Goal: Task Accomplishment & Management: Use online tool/utility

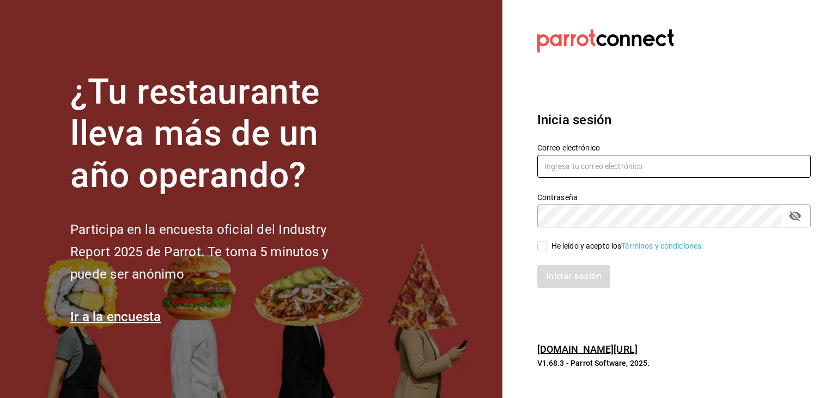
type input "[PERSON_NAME][EMAIL_ADDRESS][PERSON_NAME][DOMAIN_NAME]"
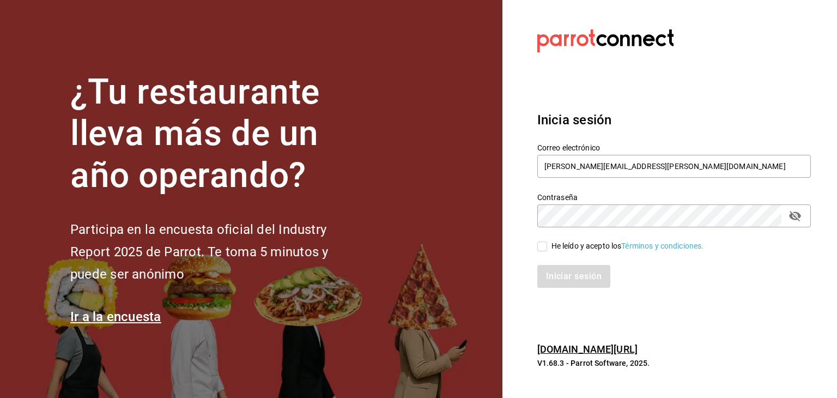
click at [487, 249] on span "He leído y acepto los Términos y condiciones." at bounding box center [625, 245] width 157 height 11
click at [487, 249] on input "He leído y acepto los Términos y condiciones." at bounding box center [543, 247] width 10 height 10
checkbox input "true"
click at [487, 276] on button "Iniciar sesión" at bounding box center [575, 276] width 74 height 23
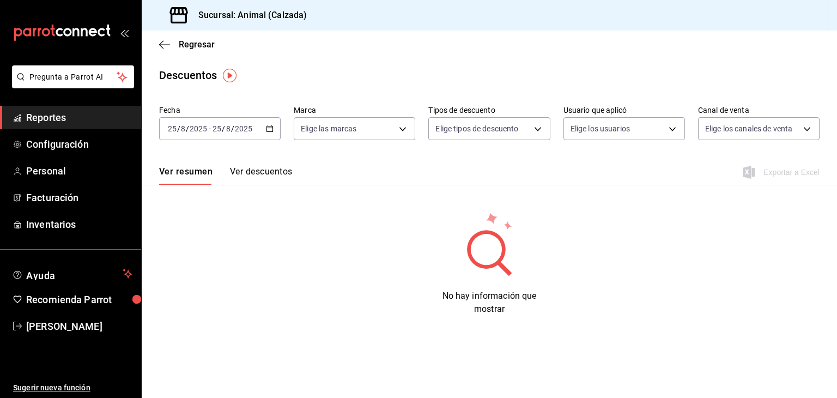
click at [268, 129] on icon "button" at bounding box center [270, 129] width 8 height 8
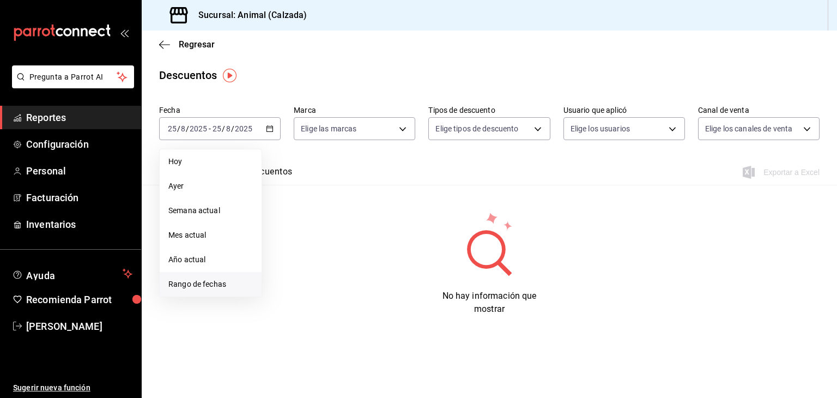
click at [166, 282] on li "Rango de fechas" at bounding box center [211, 284] width 102 height 25
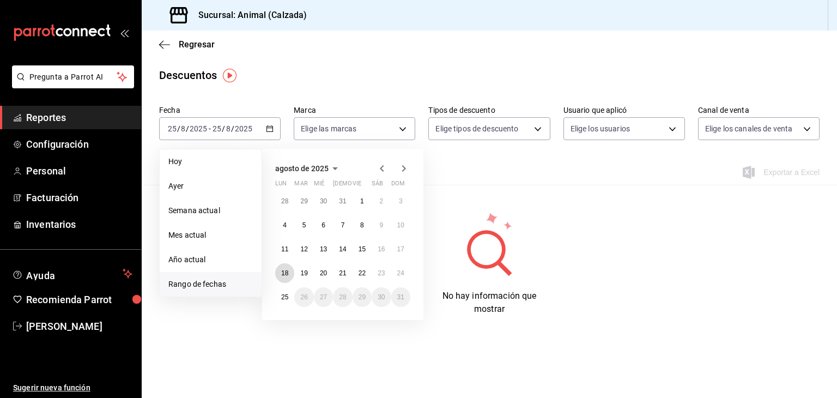
click at [284, 270] on abbr "18" at bounding box center [284, 273] width 7 height 8
click at [284, 295] on abbr "25" at bounding box center [284, 297] width 7 height 8
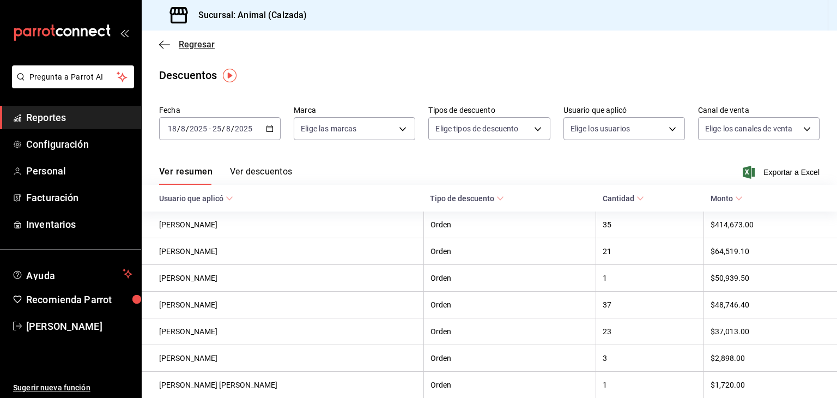
click at [165, 39] on span "Regresar" at bounding box center [187, 44] width 56 height 10
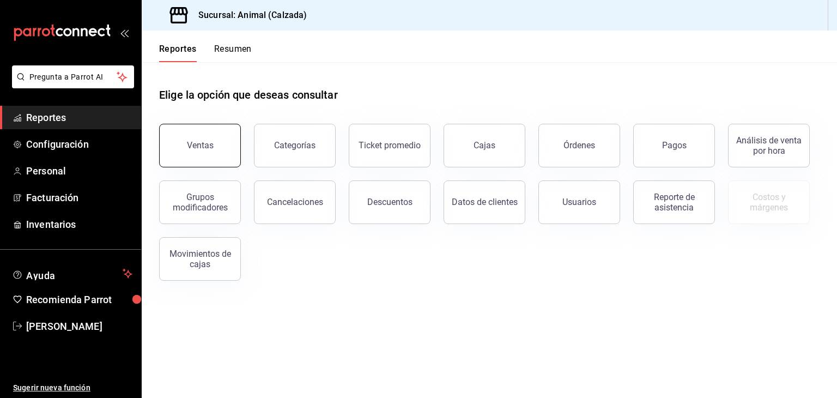
click at [211, 144] on div "Ventas" at bounding box center [200, 145] width 27 height 10
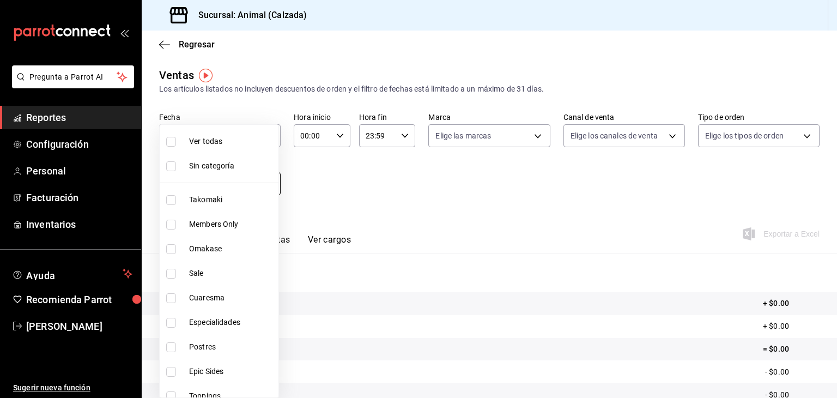
click at [198, 184] on body "Pregunta a Parrot AI Reportes Configuración Personal Facturación Inventarios Ay…" at bounding box center [418, 199] width 837 height 398
click at [190, 119] on div at bounding box center [418, 199] width 837 height 398
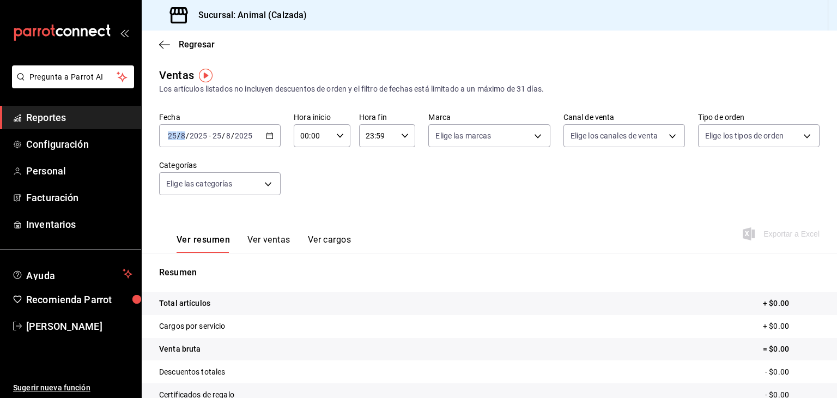
drag, startPoint x: 190, startPoint y: 119, endPoint x: 202, endPoint y: 126, distance: 14.2
click at [202, 126] on div "2025-08-25 25 / 8 / 2025 - 2025-08-25 25 / 8 / 2025" at bounding box center [220, 135] width 122 height 23
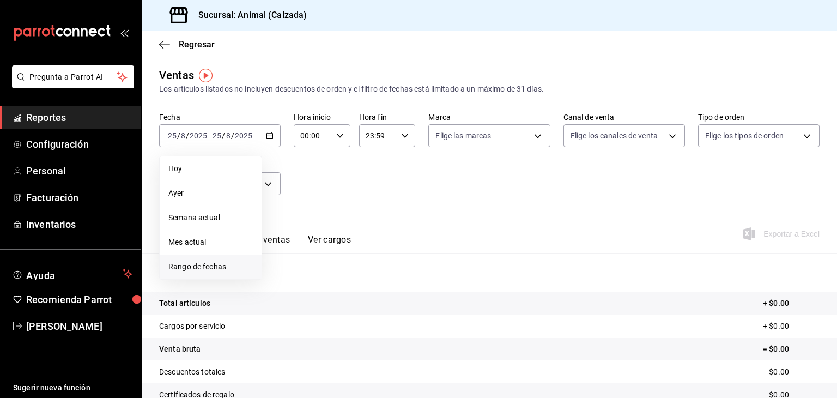
click at [189, 263] on span "Rango de fechas" at bounding box center [210, 266] width 85 height 11
click at [287, 273] on button "18" at bounding box center [284, 280] width 19 height 20
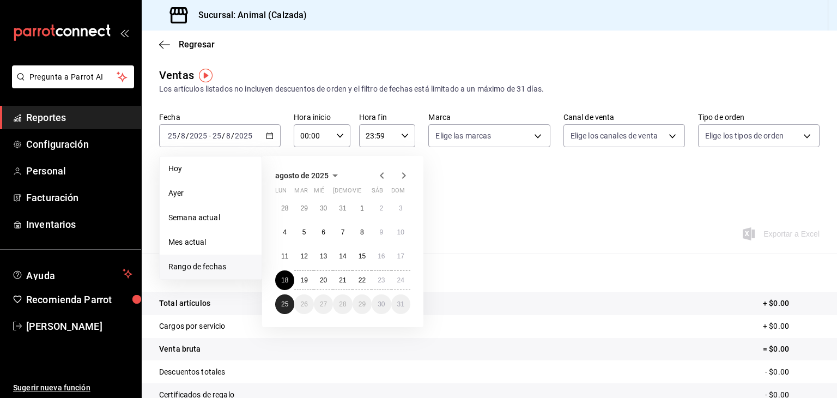
click at [287, 302] on abbr "25" at bounding box center [284, 304] width 7 height 8
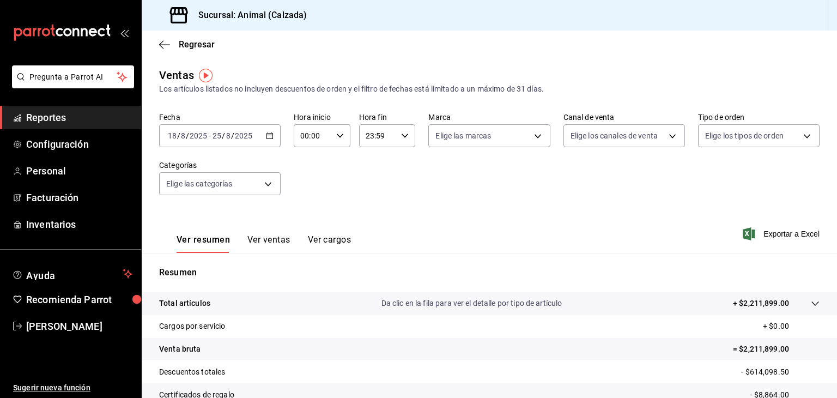
click at [329, 132] on input "00:00" at bounding box center [313, 136] width 38 height 22
click at [309, 207] on span "05" at bounding box center [306, 202] width 10 height 9
type input "05:00"
drag, startPoint x: 387, startPoint y: 147, endPoint x: 387, endPoint y: 138, distance: 8.7
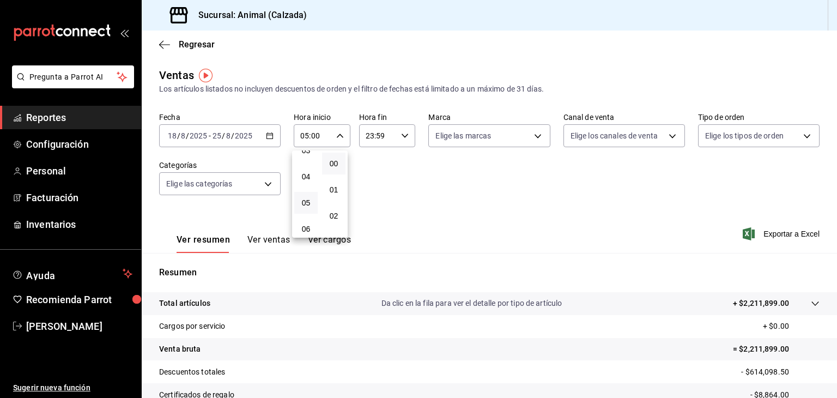
click at [387, 138] on div at bounding box center [418, 199] width 837 height 398
click at [387, 138] on input "23:59" at bounding box center [378, 136] width 38 height 22
click at [369, 176] on span "05" at bounding box center [370, 177] width 10 height 9
click at [391, 159] on button "00" at bounding box center [398, 164] width 23 height 22
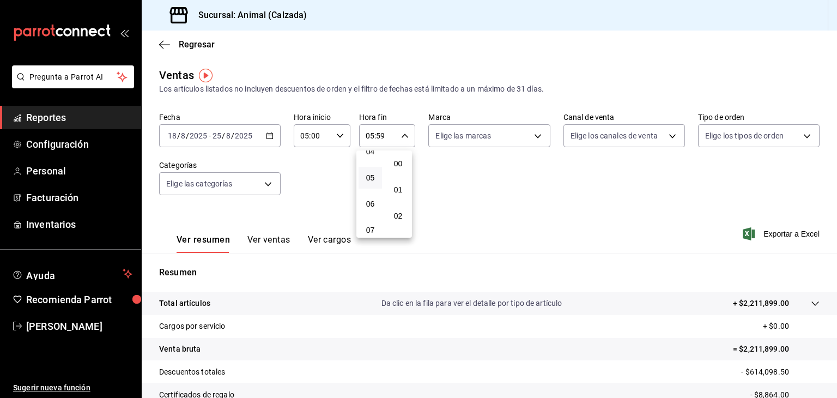
type input "05:00"
click at [463, 140] on div at bounding box center [418, 199] width 837 height 398
click at [463, 140] on body "Pregunta a Parrot AI Reportes Configuración Personal Facturación Inventarios Ay…" at bounding box center [418, 199] width 837 height 398
click at [441, 181] on input "checkbox" at bounding box center [437, 178] width 10 height 10
checkbox input "true"
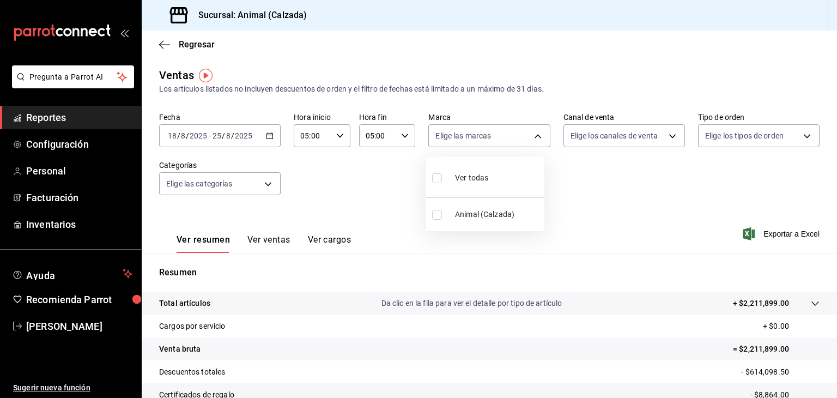
type input "e26472f3-9262-489d-bcba-4c6b034529c7"
checkbox input "true"
click at [588, 143] on div at bounding box center [418, 199] width 837 height 398
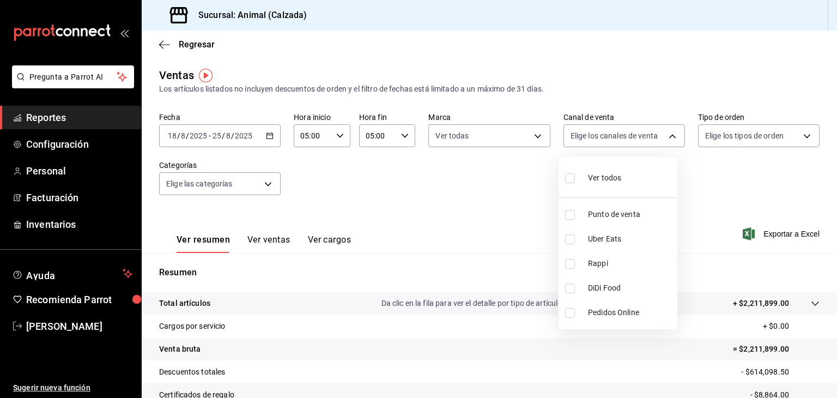
click at [588, 143] on body "Pregunta a Parrot AI Reportes Configuración Personal Facturación Inventarios Ay…" at bounding box center [418, 199] width 837 height 398
click at [569, 177] on input "checkbox" at bounding box center [570, 178] width 10 height 10
checkbox input "true"
type input "PARROT,UBER_EATS,RAPPI,DIDI_FOOD,ONLINE"
checkbox input "true"
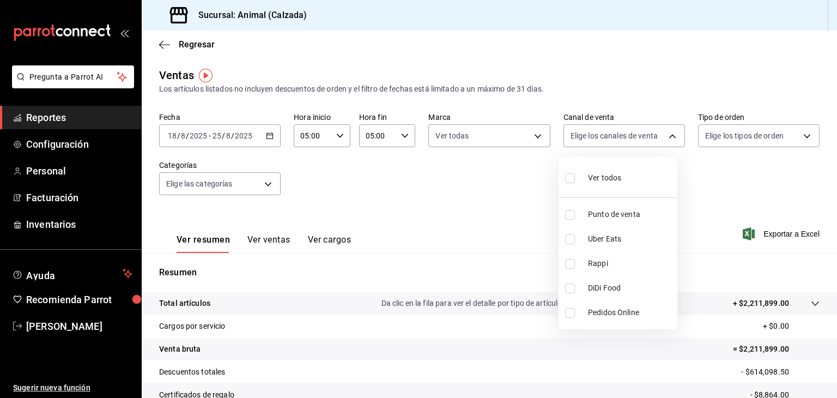
checkbox input "true"
click at [705, 135] on div at bounding box center [418, 199] width 837 height 398
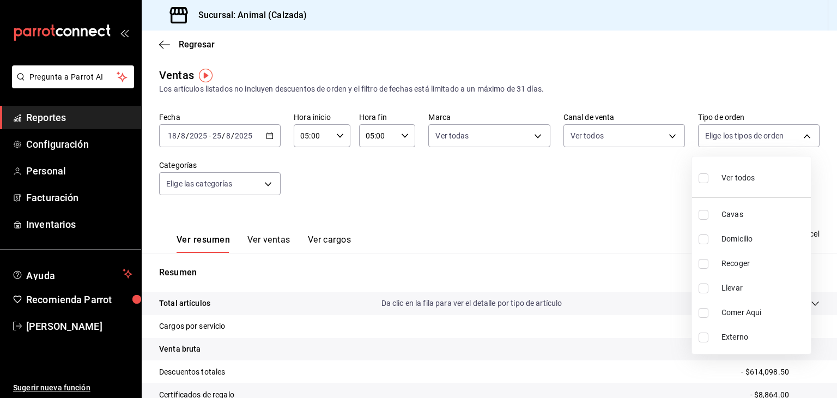
click at [705, 135] on body "Pregunta a Parrot AI Reportes Configuración Personal Facturación Inventarios Ay…" at bounding box center [418, 199] width 837 height 398
click at [702, 176] on input "checkbox" at bounding box center [704, 178] width 10 height 10
checkbox input "true"
type input "588630d3-b511-4bba-a729-32472510037f,54b7ae00-ca47-4ec1-b7ff-55842c0a2b62,92293…"
checkbox input "true"
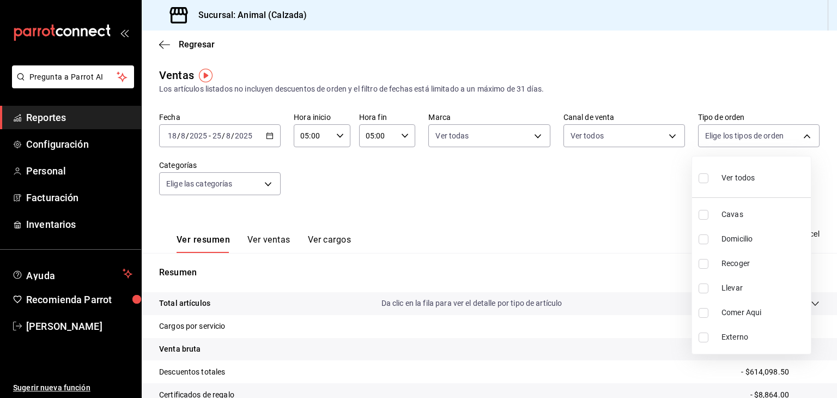
checkbox input "true"
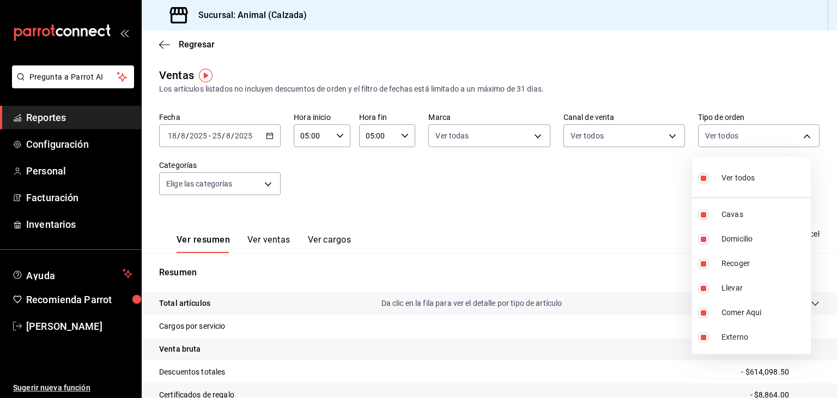
click at [251, 177] on div at bounding box center [418, 199] width 837 height 398
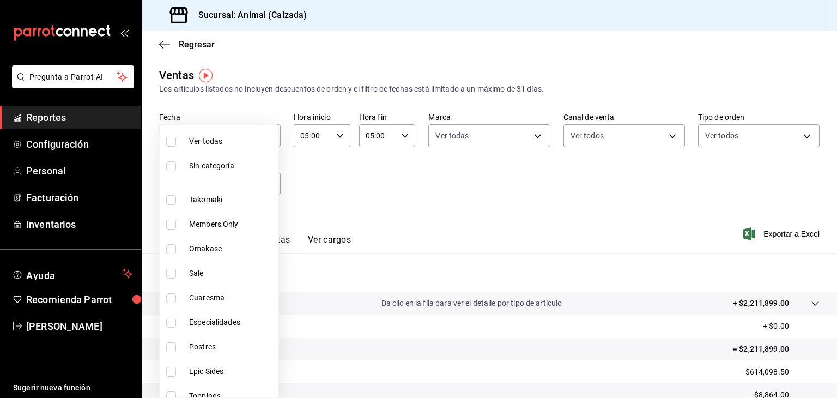
click at [251, 177] on body "Pregunta a Parrot AI Reportes Configuración Personal Facturación Inventarios Ay…" at bounding box center [418, 199] width 837 height 398
click at [172, 142] on input "checkbox" at bounding box center [171, 142] width 10 height 10
checkbox input "true"
type input "5d35a5f4-3063-4397-a550-a8f4eca83956,9bcdf976-3d2d-44f2-8aa2-d656f6bc4aaa,d84f4…"
checkbox input "true"
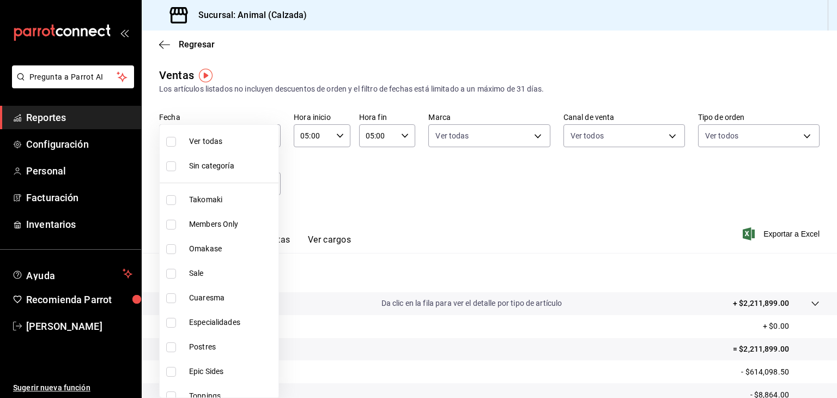
checkbox input "true"
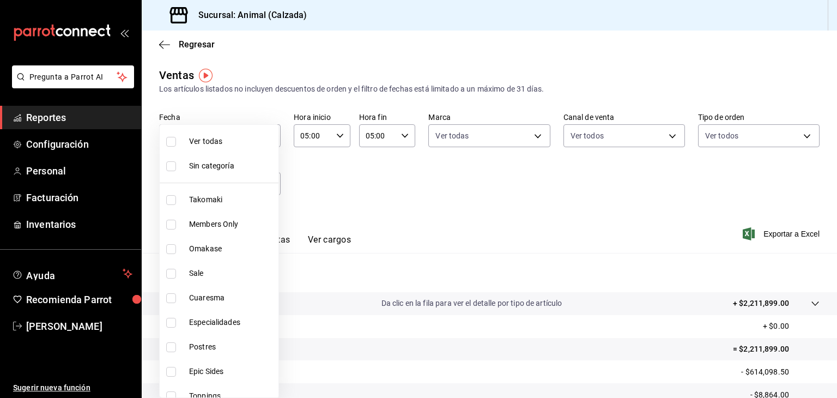
checkbox input "true"
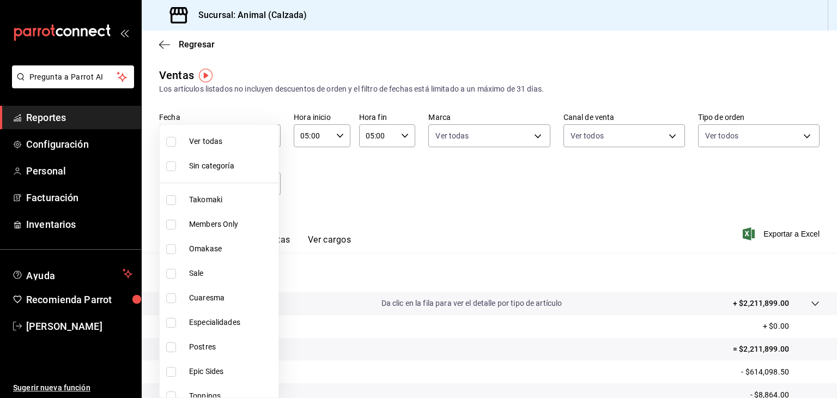
checkbox input "true"
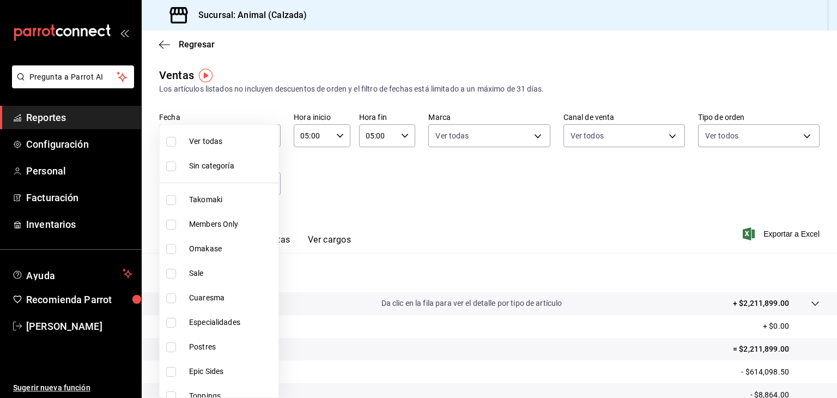
checkbox input "true"
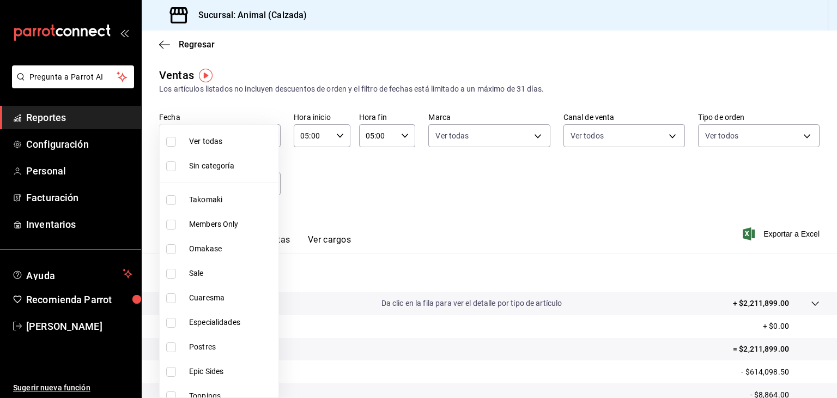
checkbox input "true"
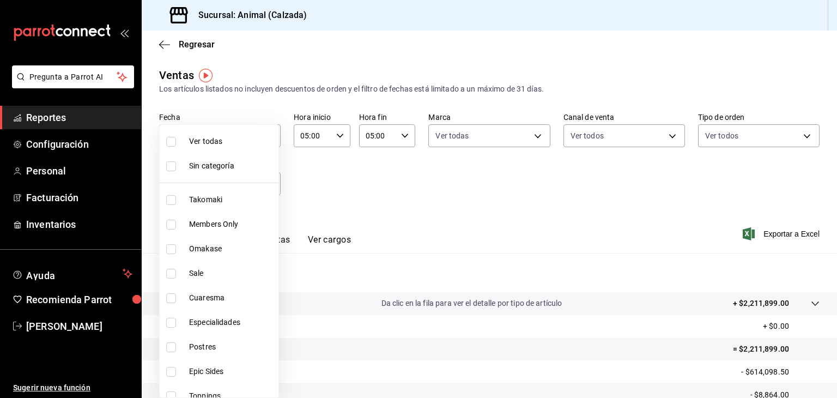
checkbox input "true"
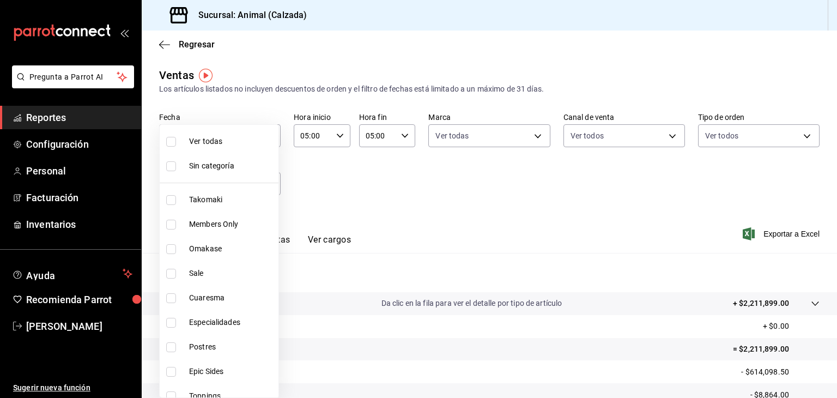
checkbox input "true"
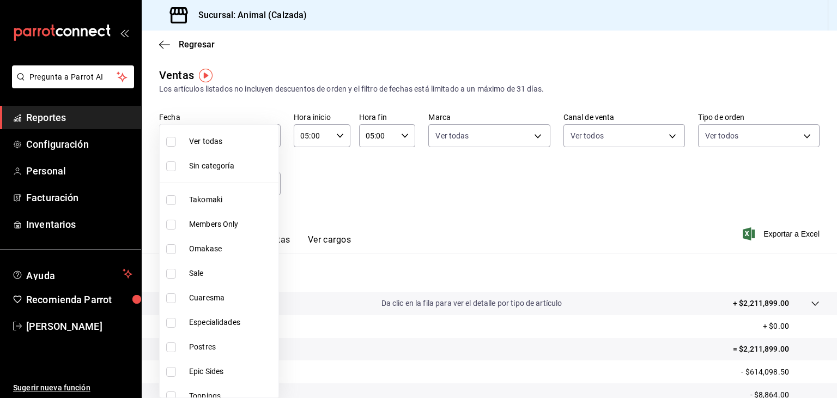
checkbox input "true"
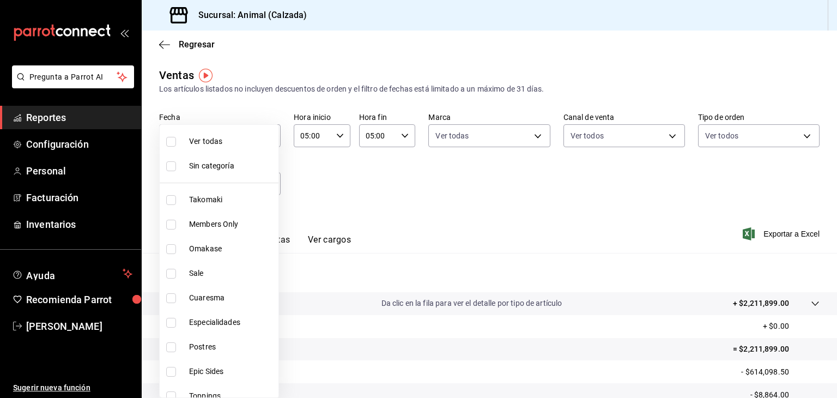
checkbox input "true"
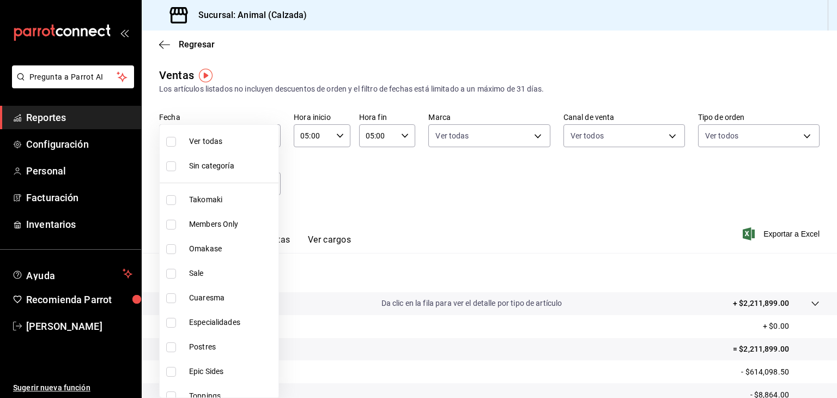
checkbox input "true"
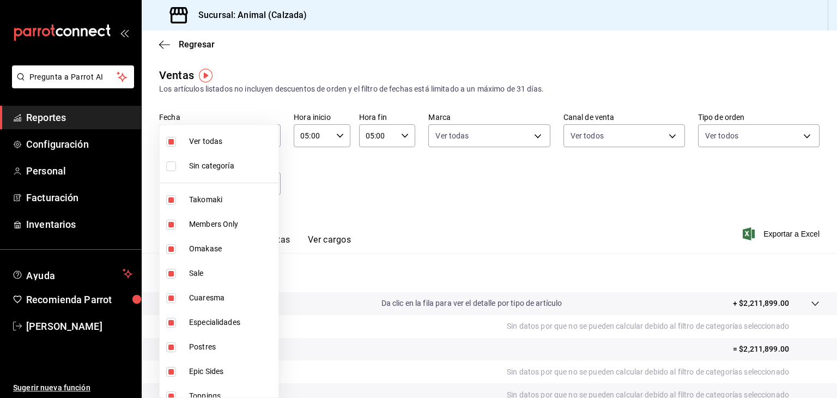
click at [356, 179] on div at bounding box center [418, 199] width 837 height 398
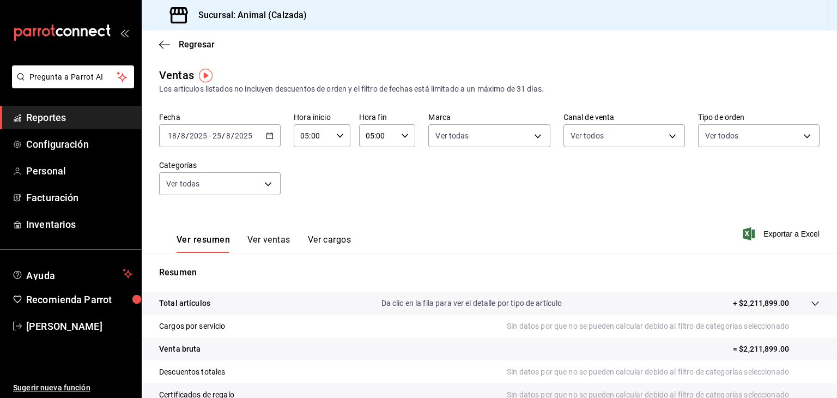
click at [273, 138] on div "2025-08-18 18 / 8 / 2025 - 2025-08-25 25 / 8 / 2025" at bounding box center [220, 135] width 122 height 23
click at [765, 239] on span "Exportar a Excel" at bounding box center [782, 233] width 75 height 13
click at [68, 330] on span "[PERSON_NAME]" at bounding box center [79, 326] width 106 height 15
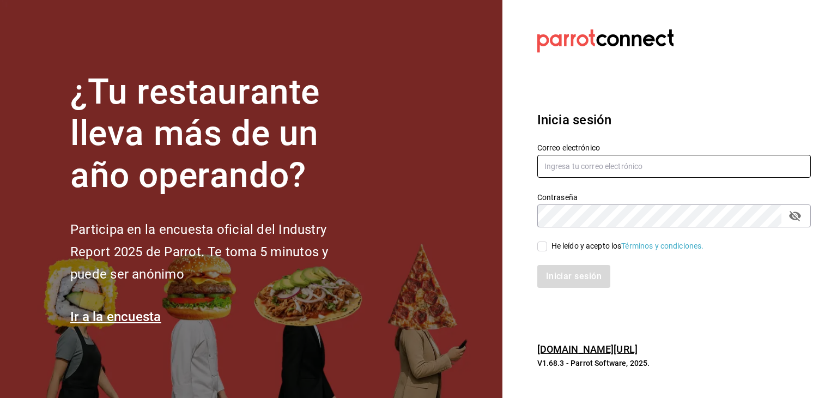
type input "[PERSON_NAME][EMAIL_ADDRESS][PERSON_NAME][DOMAIN_NAME]"
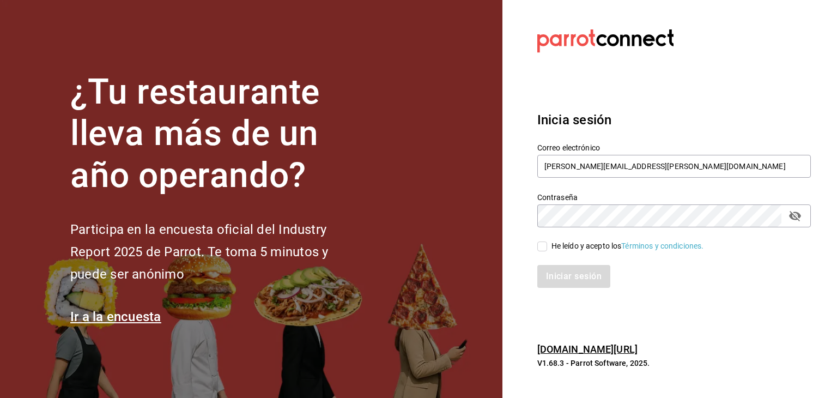
drag, startPoint x: 539, startPoint y: 246, endPoint x: 568, endPoint y: 284, distance: 47.8
click at [568, 284] on div "Correo electrónico esteban.santos@grupocosteno.com Contraseña Contraseña He leí…" at bounding box center [667, 209] width 287 height 159
click at [545, 248] on input "He leído y acepto los Términos y condiciones." at bounding box center [543, 247] width 10 height 10
checkbox input "true"
click at [560, 282] on button "Iniciar sesión" at bounding box center [575, 276] width 74 height 23
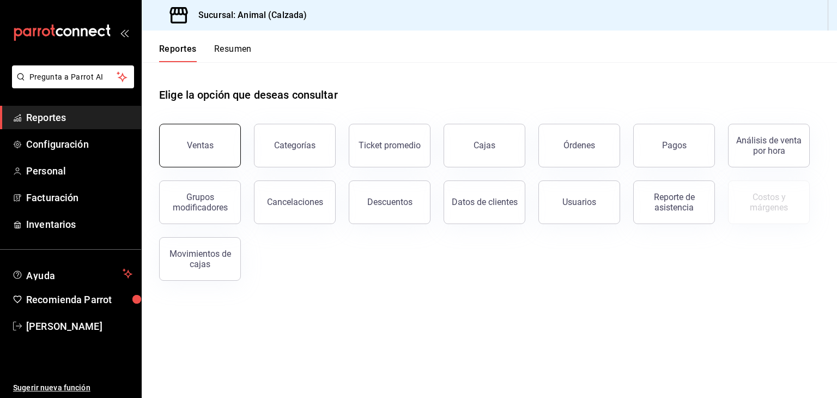
click at [204, 141] on div "Ventas" at bounding box center [200, 145] width 27 height 10
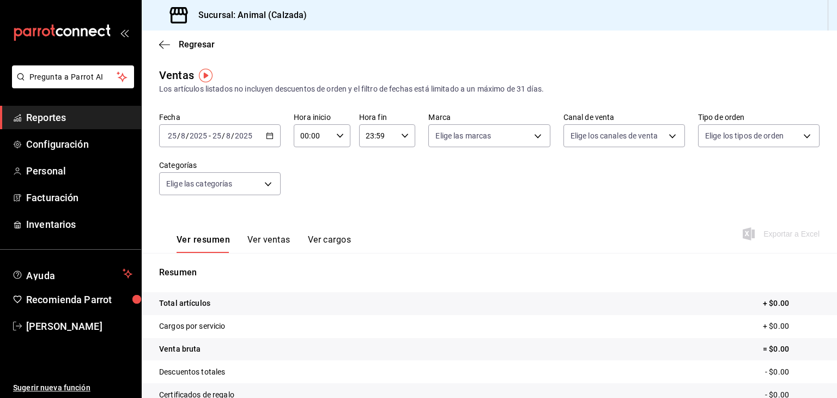
click at [215, 141] on div "[DATE] [DATE] - [DATE] [DATE]" at bounding box center [220, 135] width 122 height 23
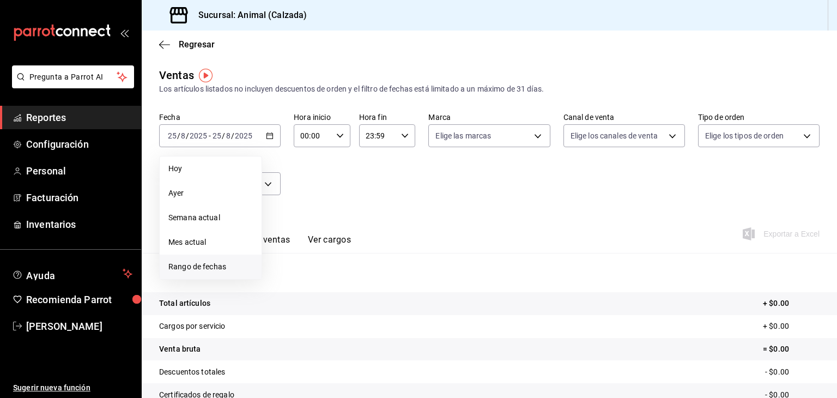
click at [182, 268] on span "Rango de fechas" at bounding box center [210, 266] width 85 height 11
click at [284, 278] on abbr "18" at bounding box center [284, 280] width 7 height 8
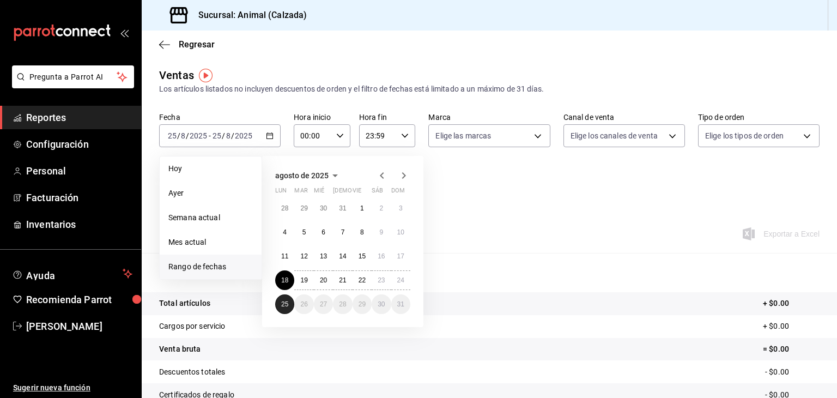
click at [282, 306] on abbr "25" at bounding box center [284, 304] width 7 height 8
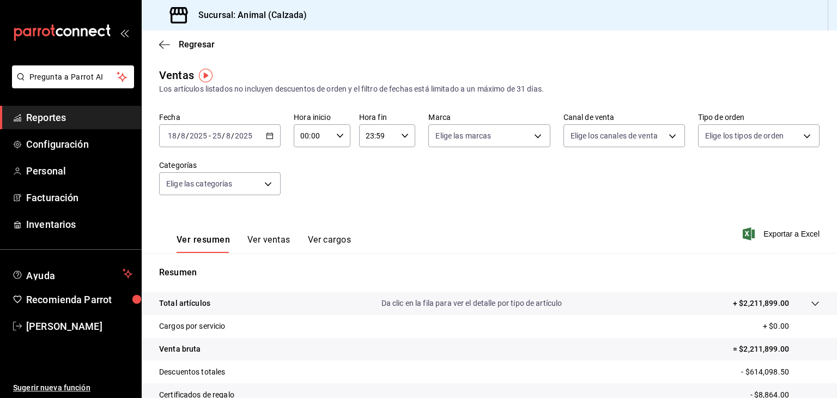
click at [331, 134] on div "00:00 Hora inicio" at bounding box center [322, 135] width 57 height 23
click at [302, 225] on button "05" at bounding box center [305, 229] width 23 height 22
type input "05:00"
click at [384, 134] on div at bounding box center [418, 199] width 837 height 398
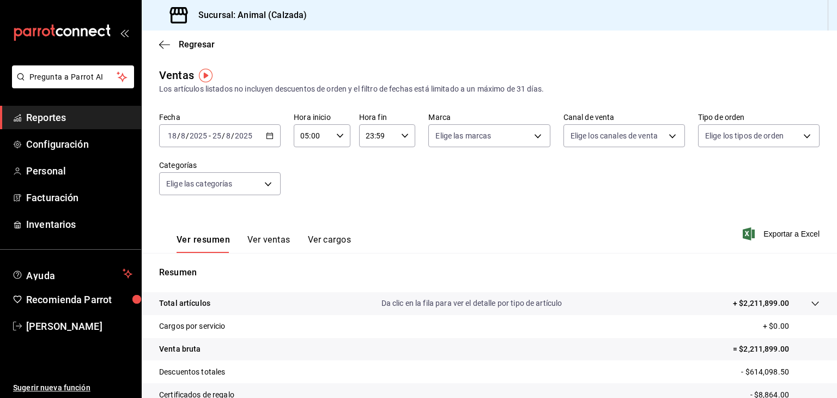
click at [402, 134] on icon "button" at bounding box center [405, 136] width 8 height 8
click at [373, 195] on button "05" at bounding box center [370, 202] width 23 height 22
click at [395, 159] on span "00" at bounding box center [398, 163] width 10 height 9
type input "05:00"
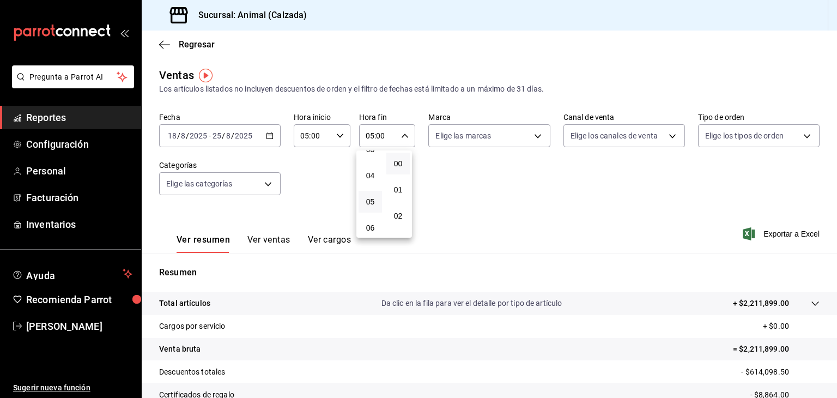
click at [438, 136] on div at bounding box center [418, 199] width 837 height 398
click at [438, 136] on body "Pregunta a Parrot AI Reportes Configuración Personal Facturación Inventarios Ay…" at bounding box center [418, 199] width 837 height 398
click at [436, 173] on input "checkbox" at bounding box center [437, 178] width 10 height 10
checkbox input "true"
type input "e26472f3-9262-489d-bcba-4c6b034529c7"
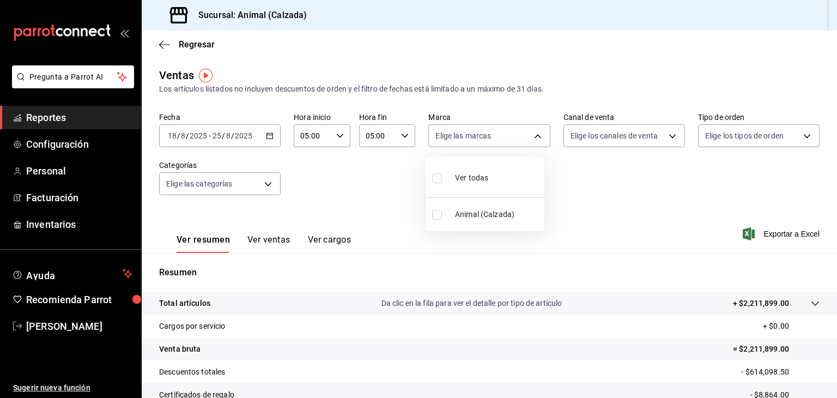
checkbox input "true"
click at [593, 138] on div at bounding box center [418, 199] width 837 height 398
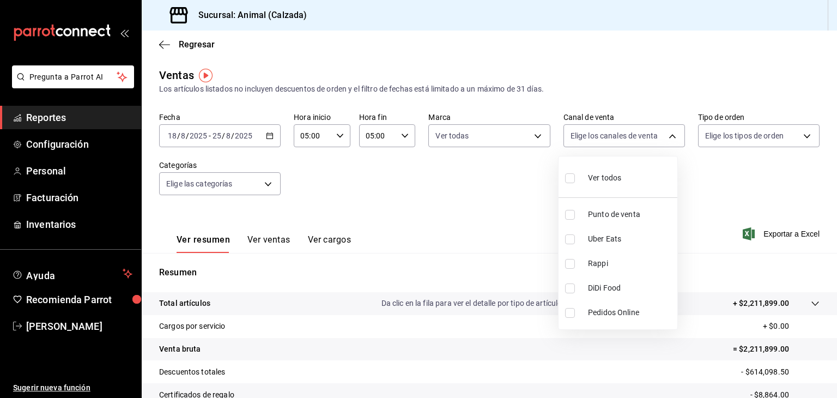
click at [593, 138] on body "Pregunta a Parrot AI Reportes Configuración Personal Facturación Inventarios Ay…" at bounding box center [418, 199] width 837 height 398
click at [568, 178] on input "checkbox" at bounding box center [570, 178] width 10 height 10
checkbox input "true"
type input "PARROT,UBER_EATS,RAPPI,DIDI_FOOD,ONLINE"
checkbox input "true"
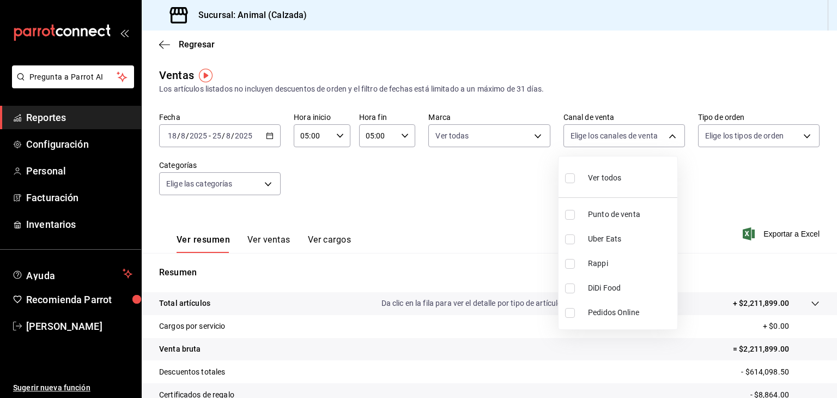
checkbox input "true"
click at [715, 136] on div at bounding box center [418, 199] width 837 height 398
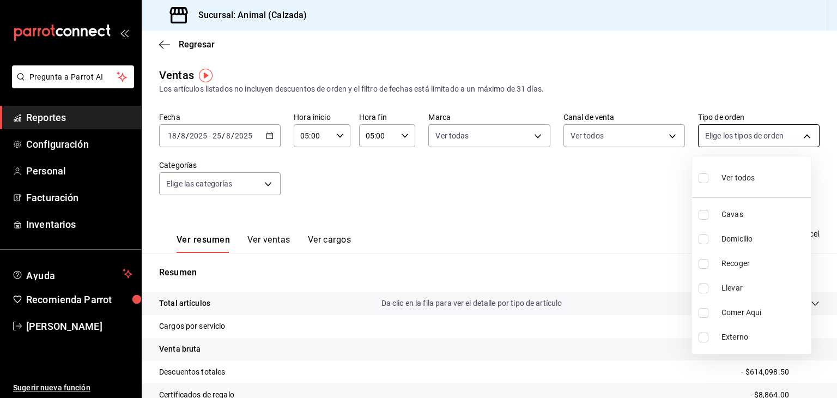
click at [712, 134] on body "Pregunta a Parrot AI Reportes Configuración Personal Facturación Inventarios Ay…" at bounding box center [418, 199] width 837 height 398
click at [702, 176] on input "checkbox" at bounding box center [704, 178] width 10 height 10
checkbox input "true"
type input "588630d3-b511-4bba-a729-32472510037f,54b7ae00-ca47-4ec1-b7ff-55842c0a2b62,92293…"
checkbox input "true"
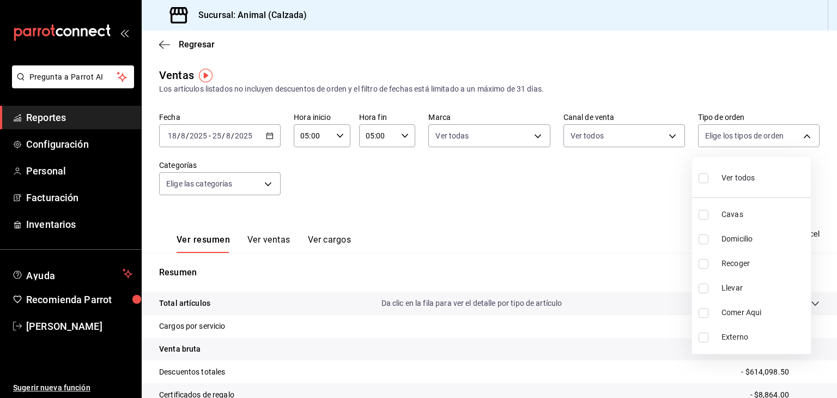
checkbox input "true"
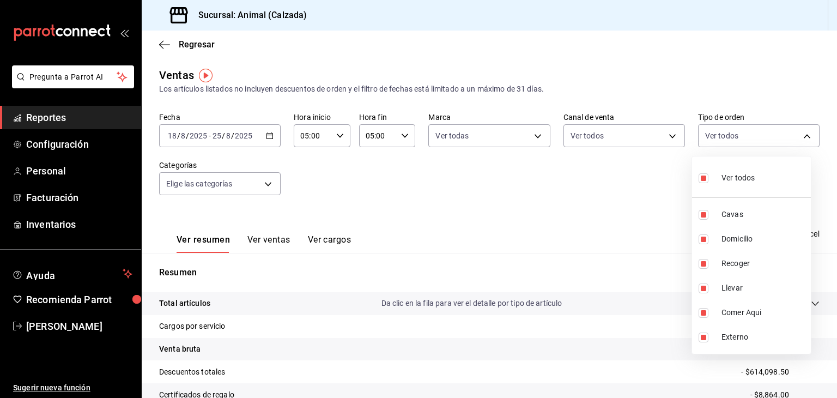
click at [251, 179] on div at bounding box center [418, 199] width 837 height 398
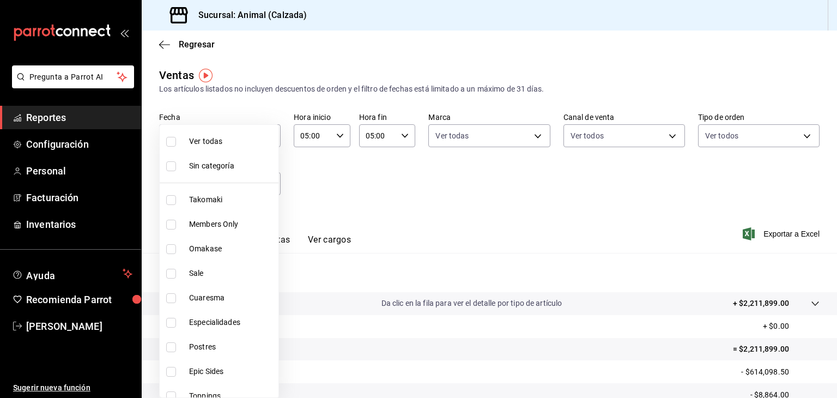
click at [251, 179] on body "Pregunta a Parrot AI Reportes Configuración Personal Facturación Inventarios Ay…" at bounding box center [418, 199] width 837 height 398
click at [172, 146] on input "checkbox" at bounding box center [171, 142] width 10 height 10
checkbox input "true"
type input "5d35a5f4-3063-4397-a550-a8f4eca83956,9bcdf976-3d2d-44f2-8aa2-d656f6bc4aaa,d84f4…"
checkbox input "true"
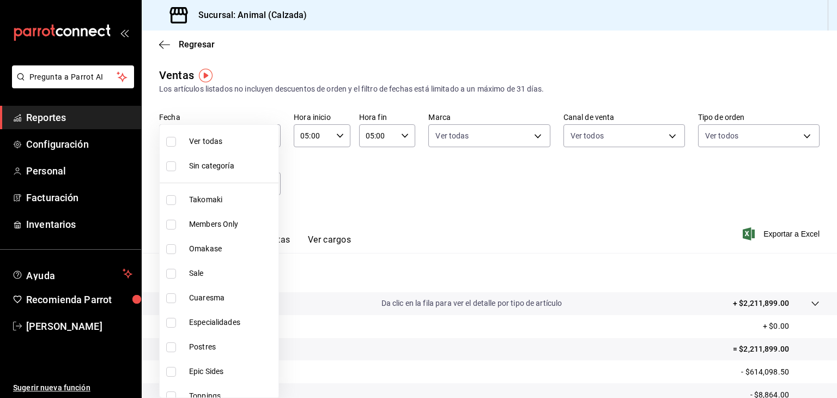
checkbox input "true"
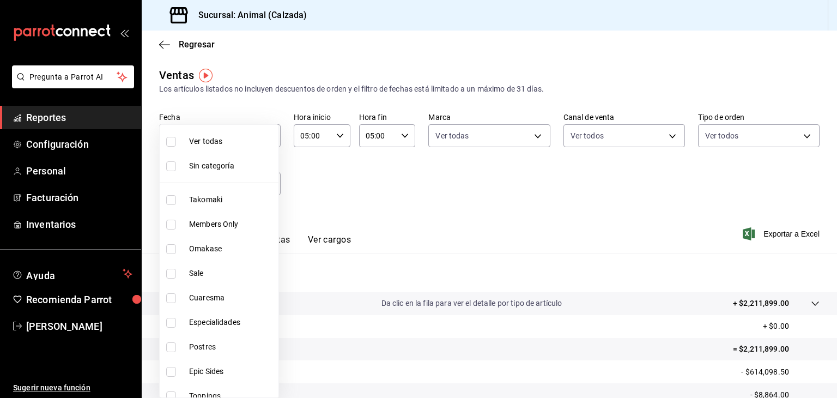
checkbox input "true"
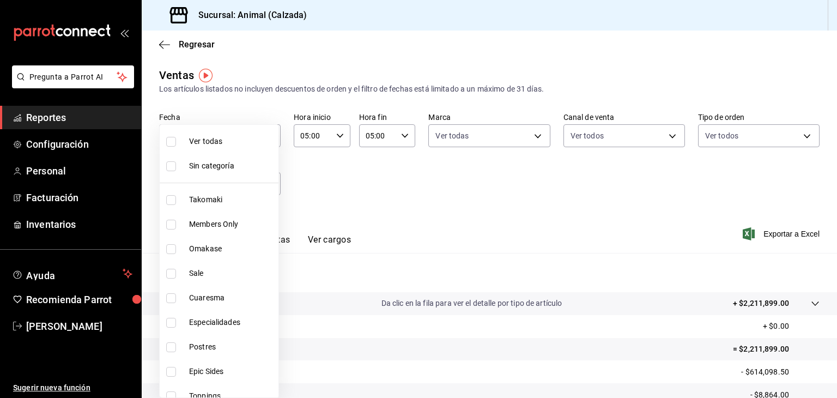
checkbox input "true"
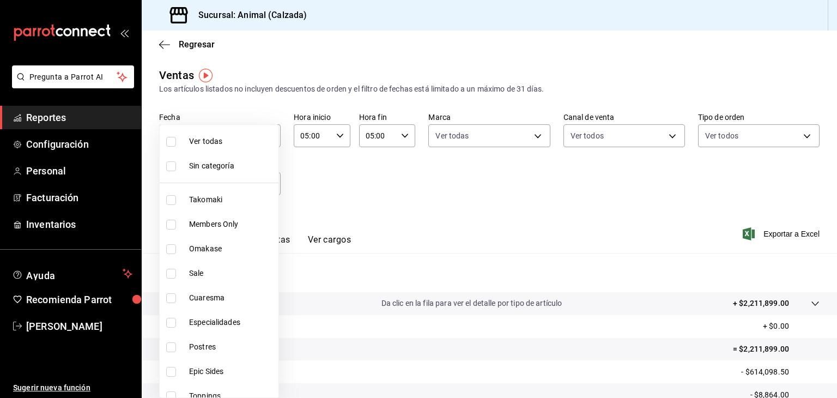
checkbox input "true"
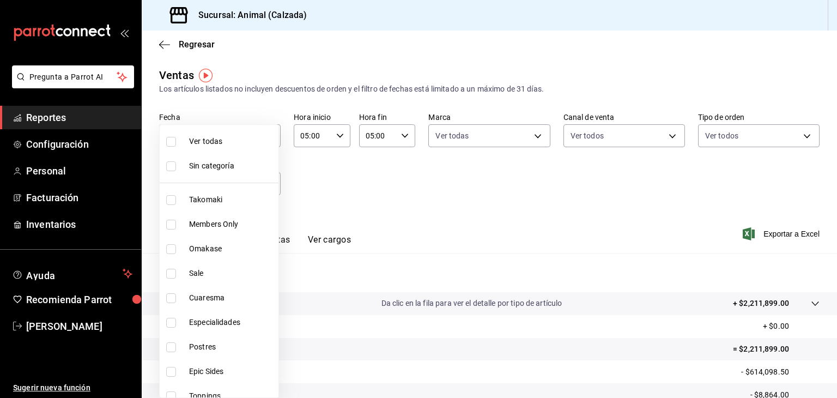
checkbox input "true"
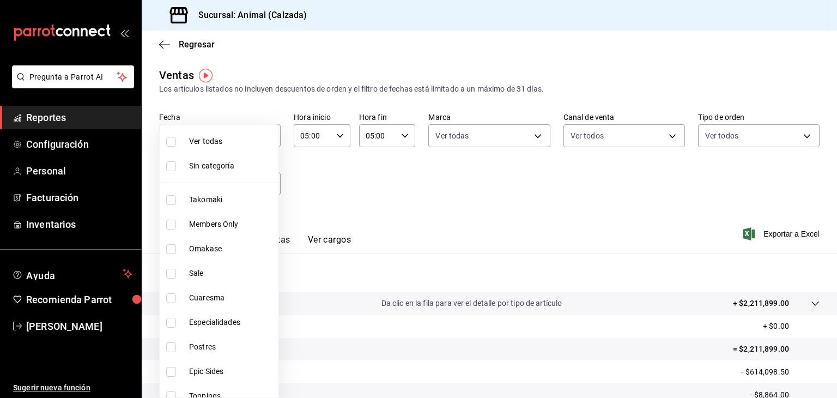
checkbox input "true"
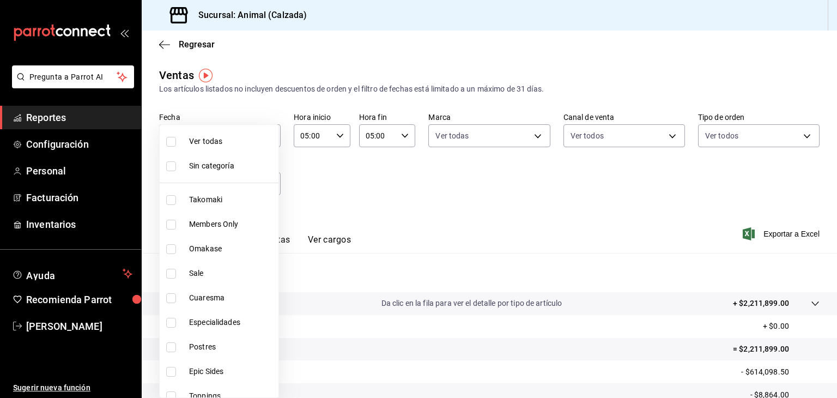
checkbox input "true"
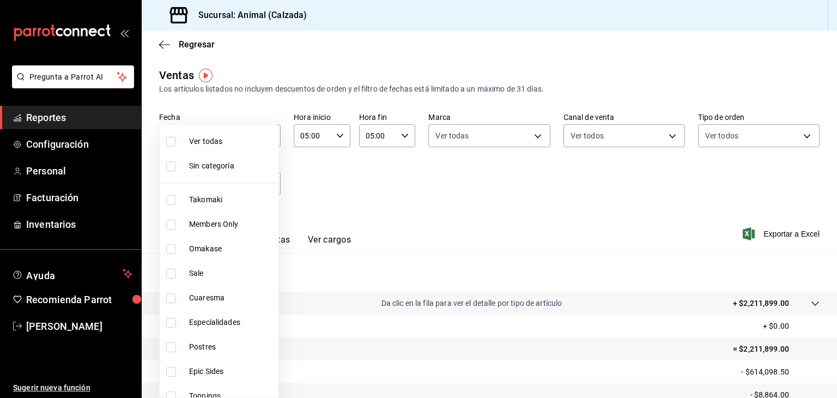
checkbox input "true"
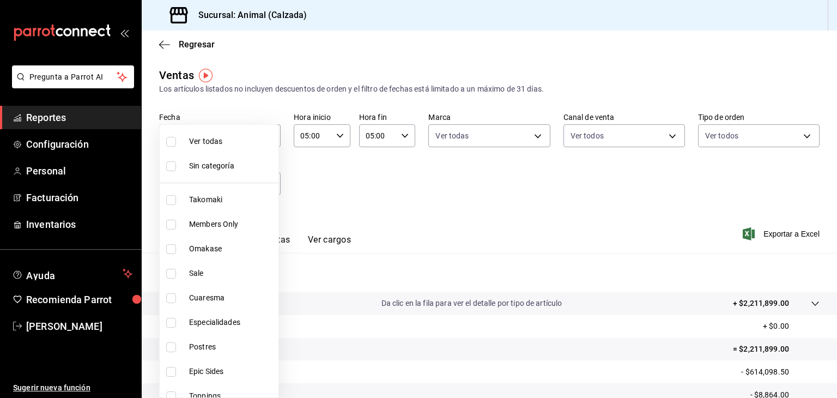
checkbox input "true"
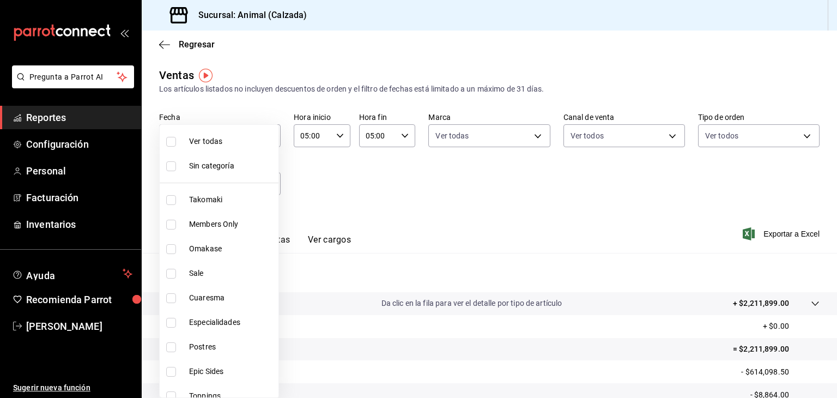
checkbox input "true"
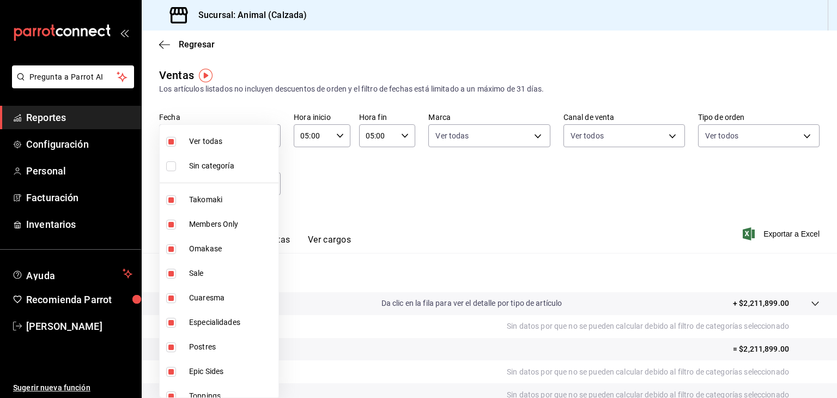
click at [354, 177] on div at bounding box center [418, 199] width 837 height 398
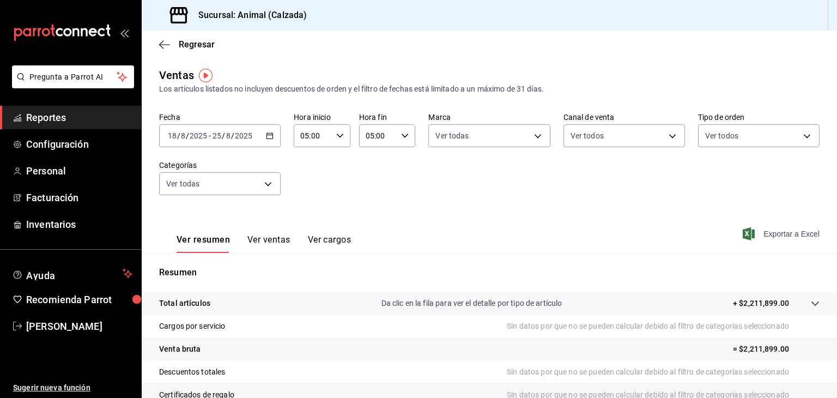
click at [757, 236] on span "Exportar a Excel" at bounding box center [782, 233] width 75 height 13
click at [69, 328] on span "[PERSON_NAME]" at bounding box center [79, 326] width 106 height 15
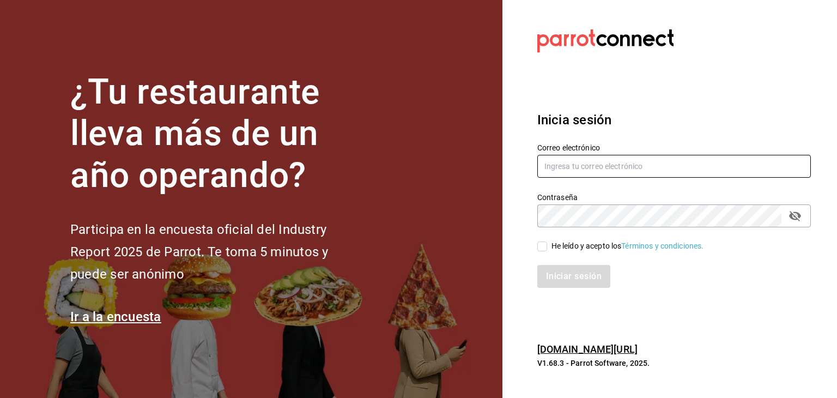
type input "[PERSON_NAME][EMAIL_ADDRESS][PERSON_NAME][DOMAIN_NAME]"
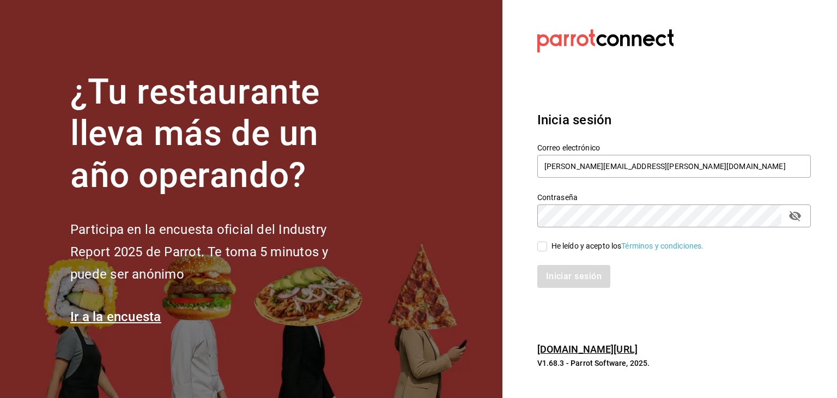
click at [543, 248] on input "He leído y acepto los Términos y condiciones." at bounding box center [543, 247] width 10 height 10
checkbox input "true"
click at [573, 284] on button "Iniciar sesión" at bounding box center [575, 276] width 74 height 23
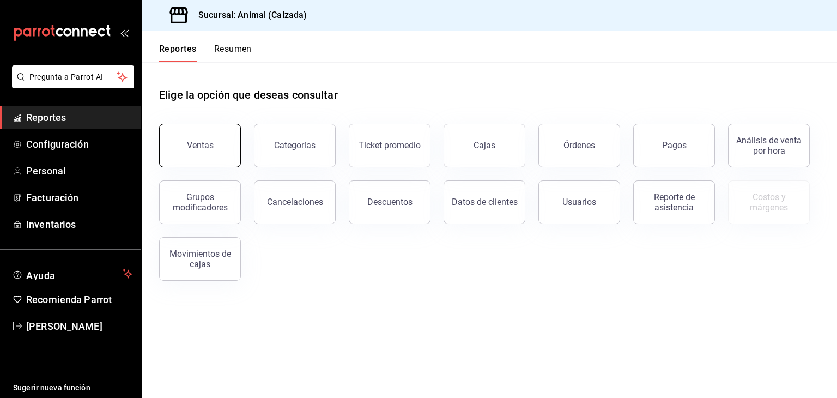
click at [222, 138] on button "Ventas" at bounding box center [200, 146] width 82 height 44
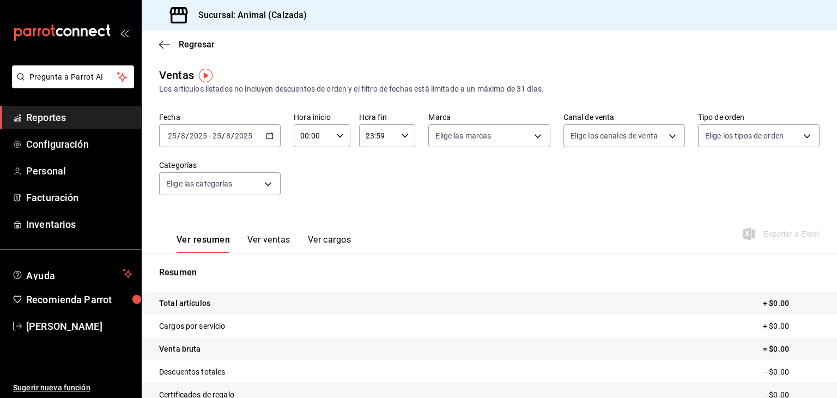
click at [267, 137] on icon "button" at bounding box center [270, 136] width 8 height 8
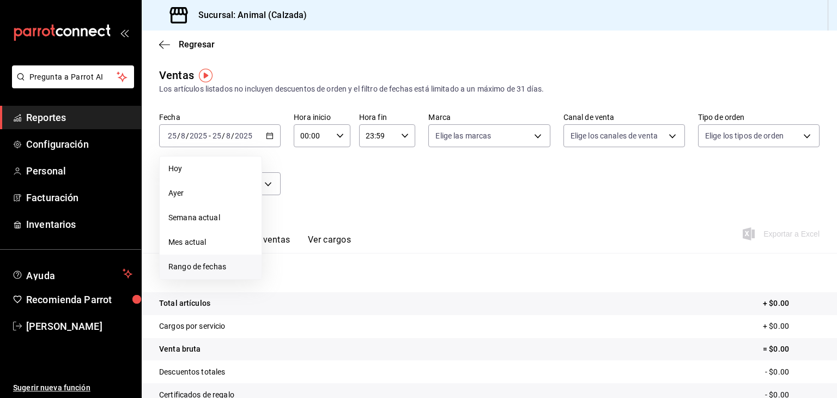
click at [197, 264] on span "Rango de fechas" at bounding box center [210, 266] width 85 height 11
click at [284, 284] on button "18" at bounding box center [284, 280] width 19 height 20
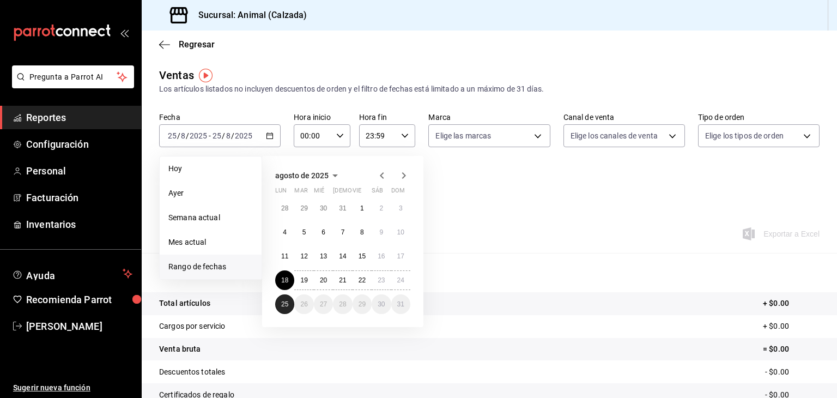
click at [285, 302] on abbr "25" at bounding box center [284, 304] width 7 height 8
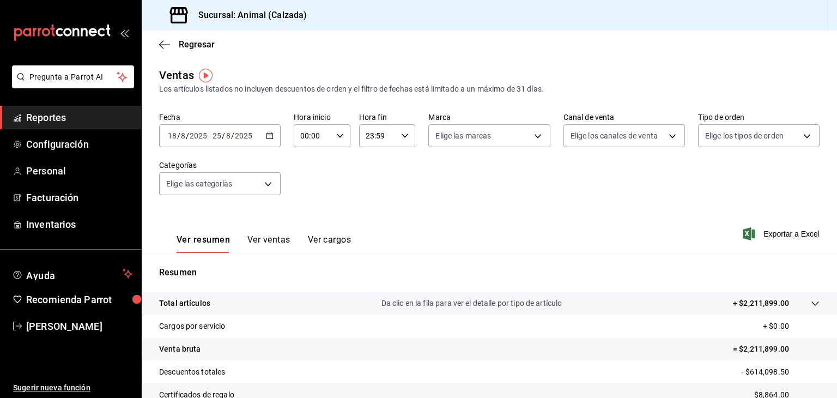
click at [337, 141] on div "00:00 Hora inicio" at bounding box center [322, 135] width 57 height 23
click at [306, 210] on button "05" at bounding box center [305, 214] width 23 height 22
type input "05:00"
click at [397, 135] on div at bounding box center [418, 199] width 837 height 398
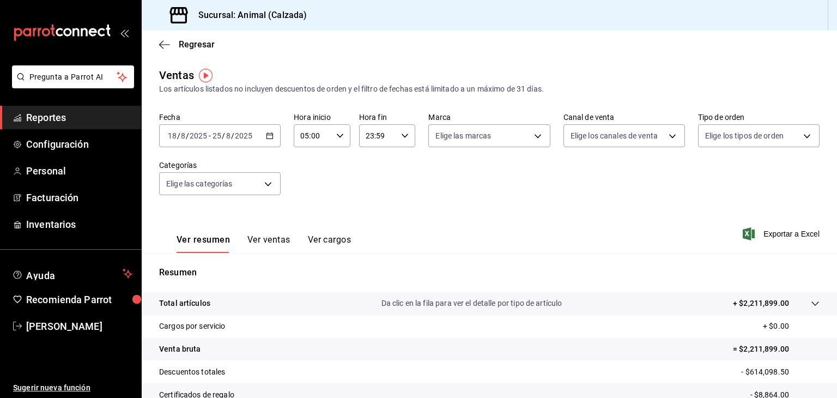
click at [397, 135] on div at bounding box center [418, 199] width 837 height 398
click at [401, 136] on icon "button" at bounding box center [405, 136] width 8 height 8
click at [369, 207] on span "05" at bounding box center [370, 208] width 10 height 9
click at [401, 159] on span "00" at bounding box center [398, 163] width 10 height 9
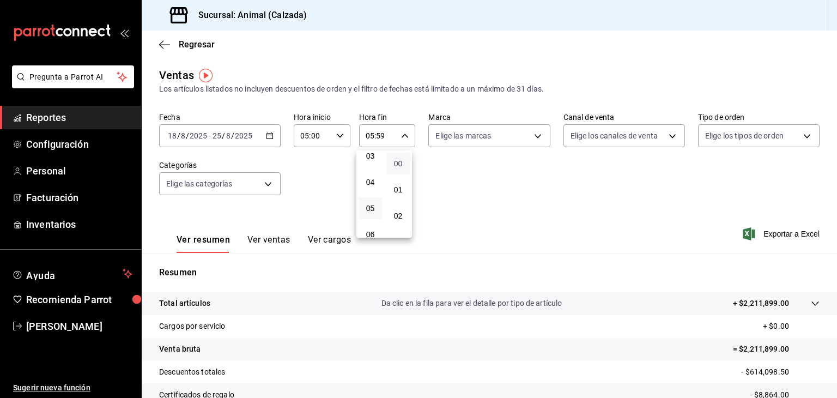
type input "05:00"
click at [533, 135] on div at bounding box center [418, 199] width 837 height 398
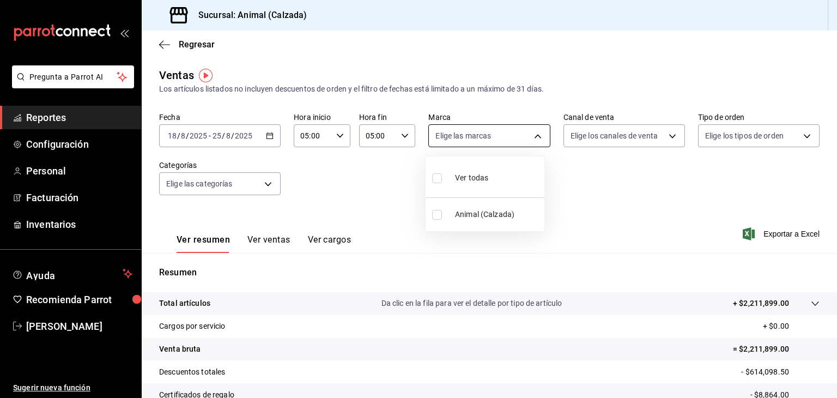
click at [533, 137] on body "Pregunta a Parrot AI Reportes Configuración Personal Facturación Inventarios Ay…" at bounding box center [418, 199] width 837 height 398
click at [492, 173] on li "Ver todas" at bounding box center [485, 177] width 119 height 32
type input "e26472f3-9262-489d-bcba-4c6b034529c7"
checkbox input "true"
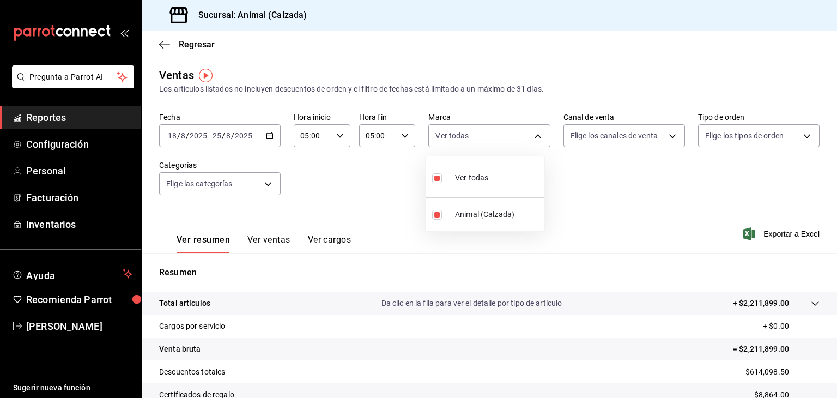
click at [665, 138] on div at bounding box center [418, 199] width 837 height 398
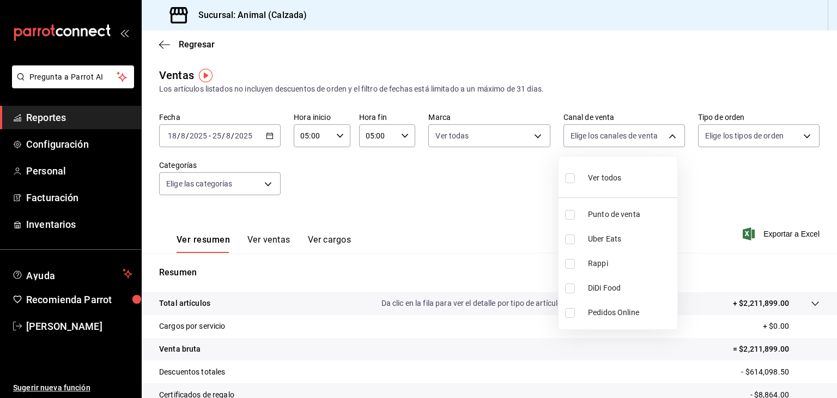
click at [665, 138] on body "Pregunta a Parrot AI Reportes Configuración Personal Facturación Inventarios Ay…" at bounding box center [418, 199] width 837 height 398
click at [615, 169] on div "Ver todos" at bounding box center [593, 176] width 56 height 23
type input "PARROT,UBER_EATS,RAPPI,DIDI_FOOD,ONLINE"
checkbox input "true"
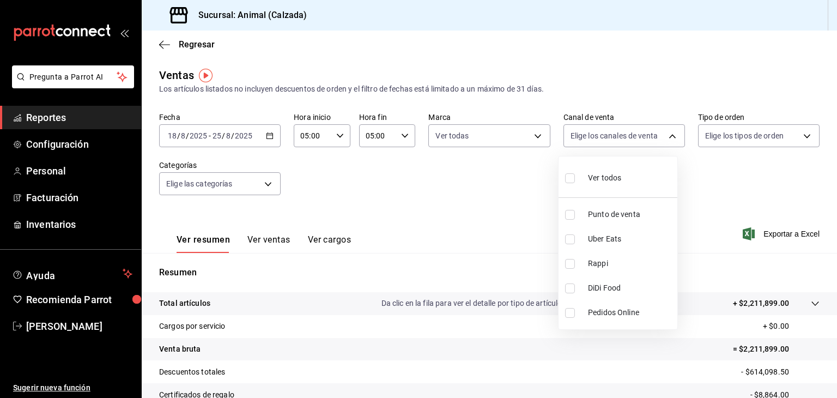
checkbox input "true"
click at [800, 137] on div at bounding box center [418, 199] width 837 height 398
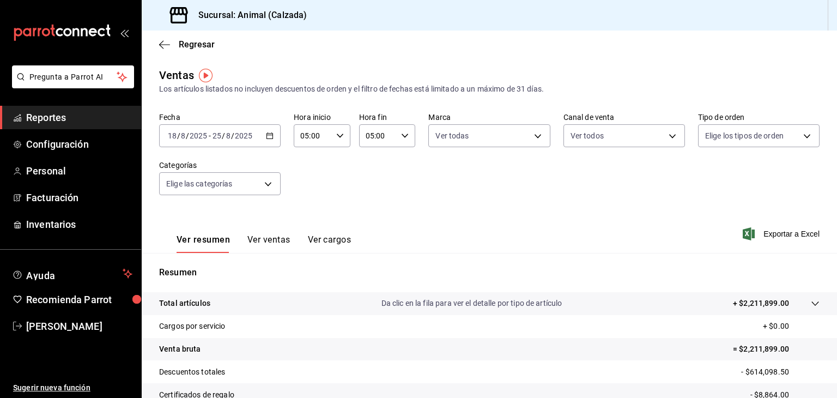
click at [800, 137] on div "Ver todos Punto de venta Uber Eats Rappi DiDi Food Pedidos Online" at bounding box center [418, 199] width 837 height 398
click at [800, 137] on body "Pregunta a Parrot AI Reportes Configuración Personal Facturación Inventarios Ay…" at bounding box center [418, 199] width 837 height 398
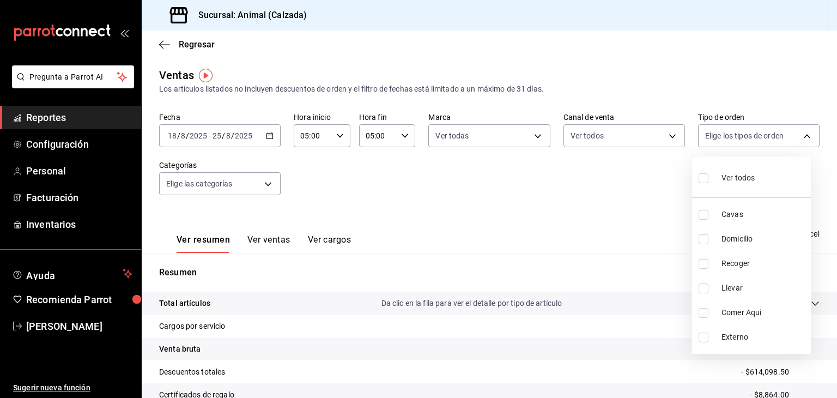
click at [727, 178] on span "Ver todos" at bounding box center [738, 177] width 33 height 11
type input "588630d3-b511-4bba-a729-32472510037f,54b7ae00-ca47-4ec1-b7ff-55842c0a2b62,92293…"
checkbox input "true"
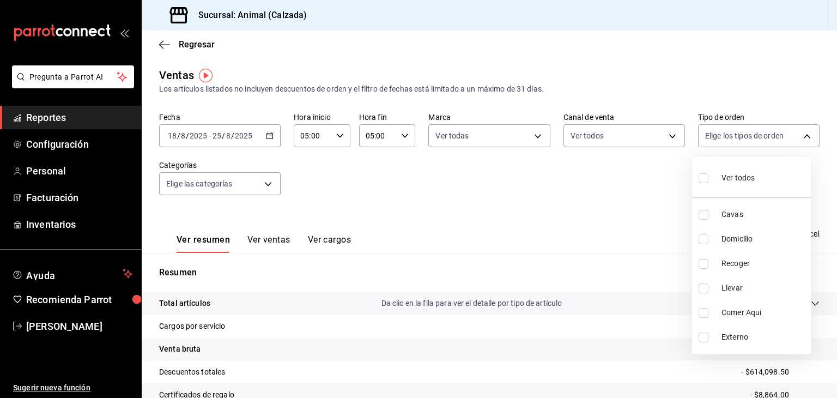
checkbox input "true"
click at [268, 184] on div at bounding box center [418, 199] width 837 height 398
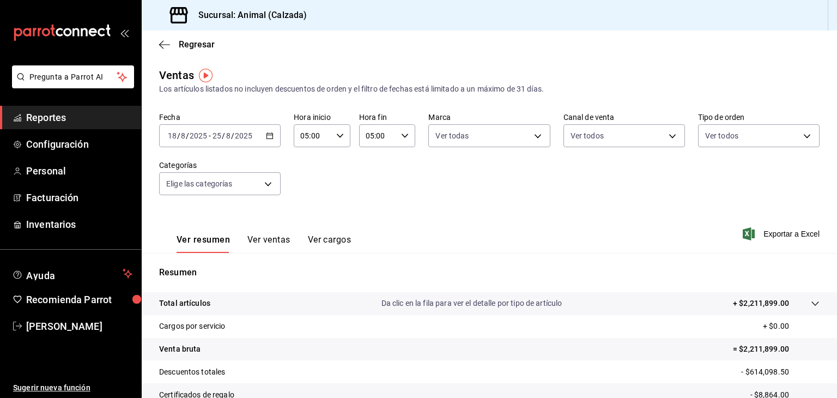
click at [268, 184] on div "Ver todos Cavas Domicilio Recoger Llevar Comer Aqui Externo" at bounding box center [418, 199] width 837 height 398
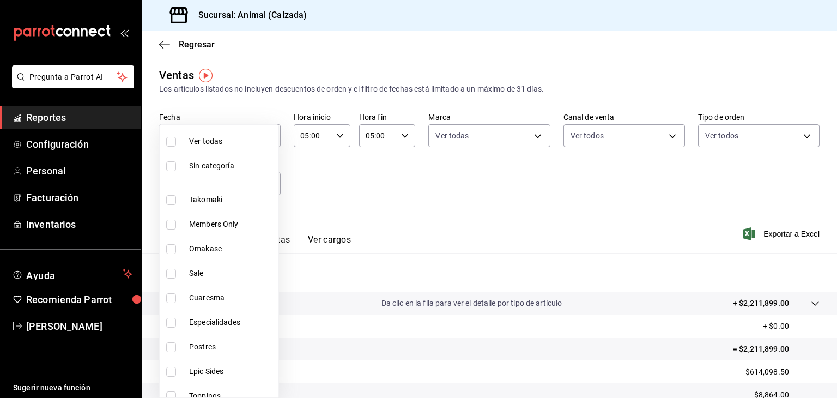
click at [268, 184] on body "Pregunta a Parrot AI Reportes Configuración Personal Facturación Inventarios Ay…" at bounding box center [418, 199] width 837 height 398
click at [260, 141] on span "Ver todas" at bounding box center [231, 141] width 85 height 11
type input "5d35a5f4-3063-4397-a550-a8f4eca83956,9bcdf976-3d2d-44f2-8aa2-d656f6bc4aaa,d84f4…"
checkbox input "true"
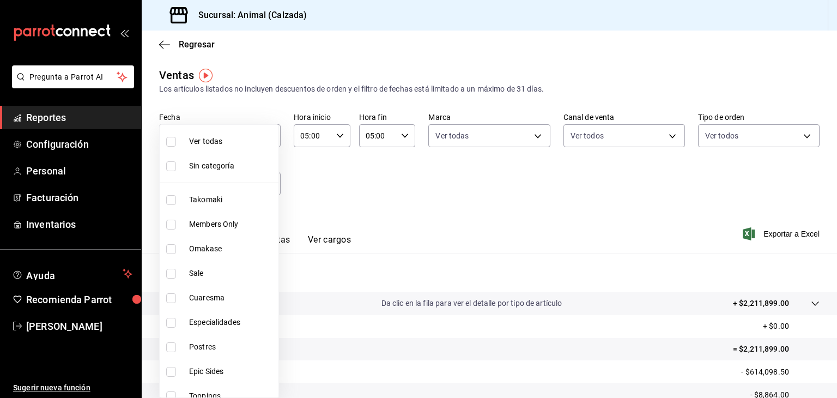
checkbox input "true"
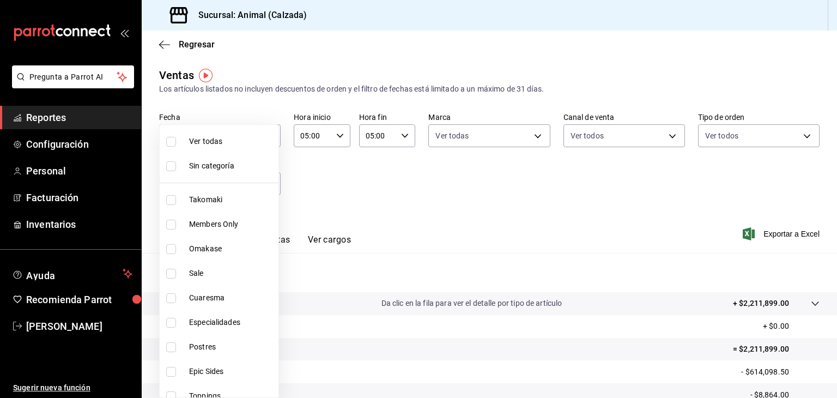
checkbox input "true"
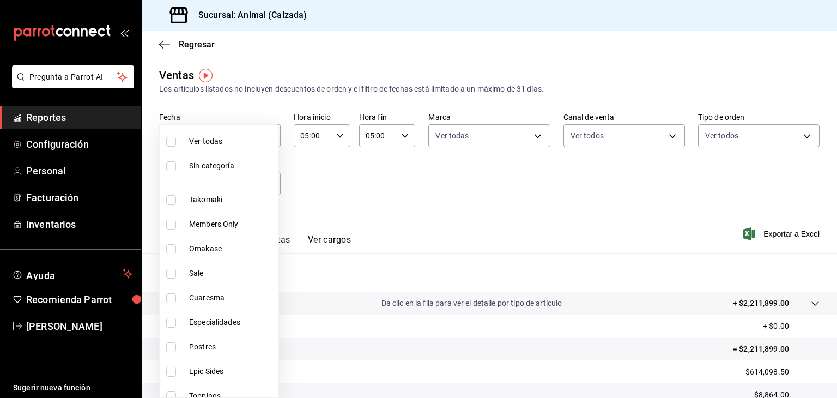
checkbox input "true"
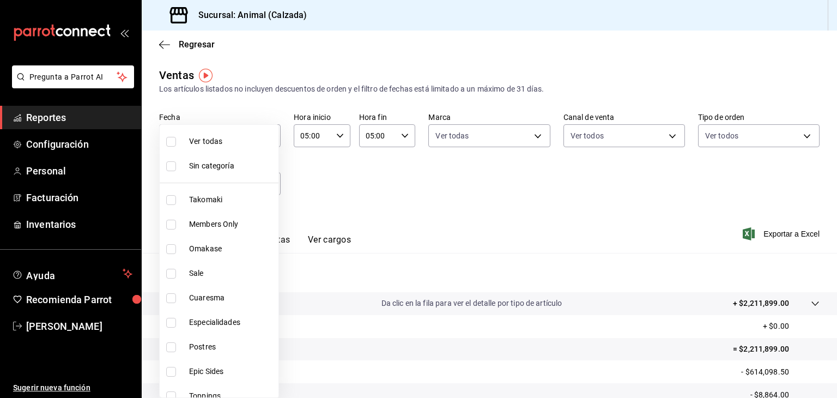
checkbox input "true"
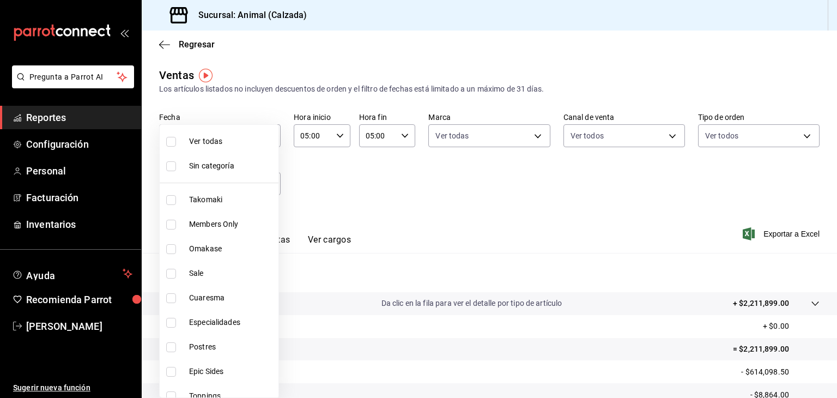
checkbox input "true"
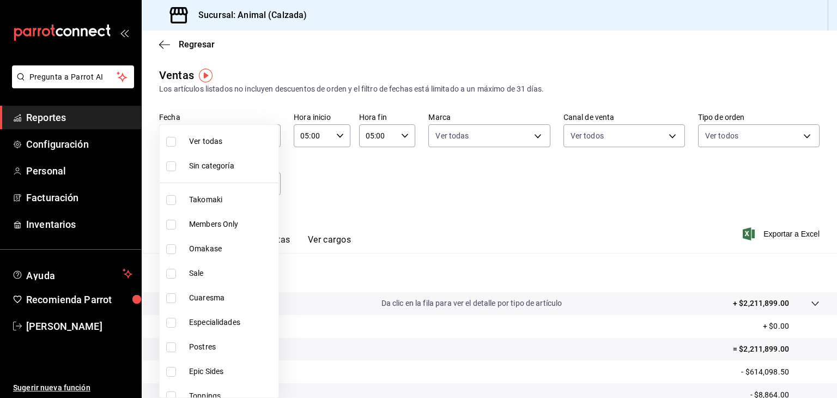
checkbox input "true"
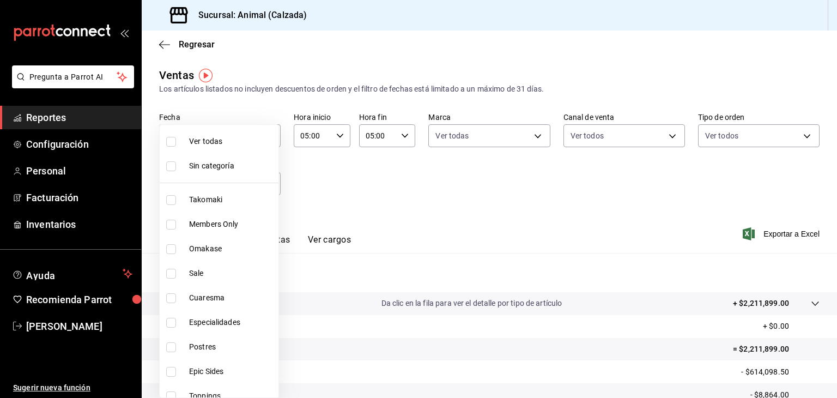
checkbox input "true"
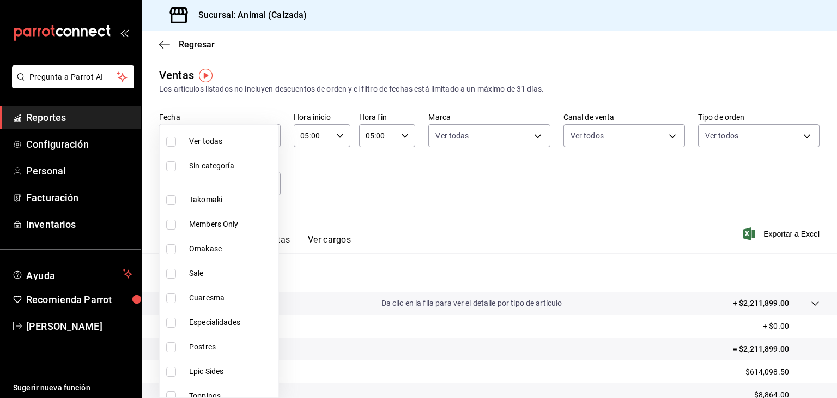
checkbox input "true"
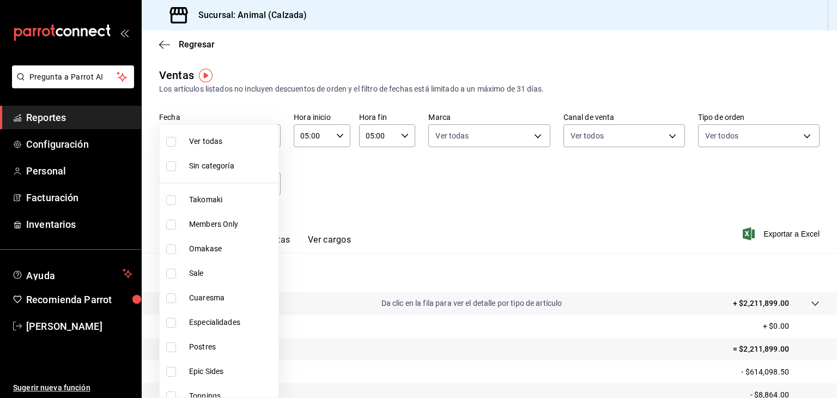
checkbox input "true"
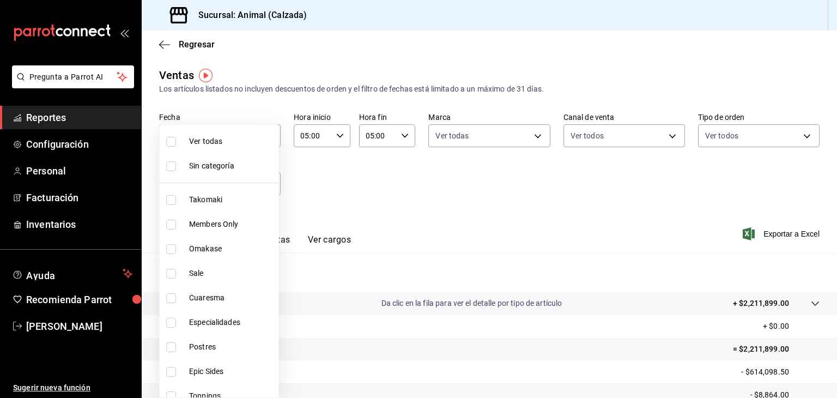
checkbox input "true"
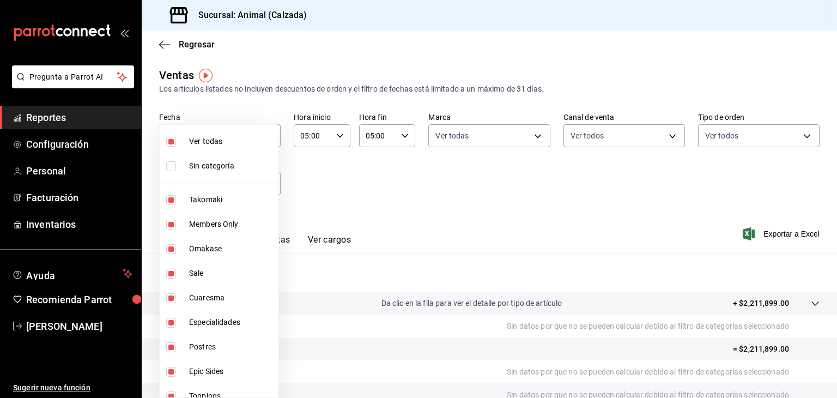
click at [691, 232] on div at bounding box center [418, 199] width 837 height 398
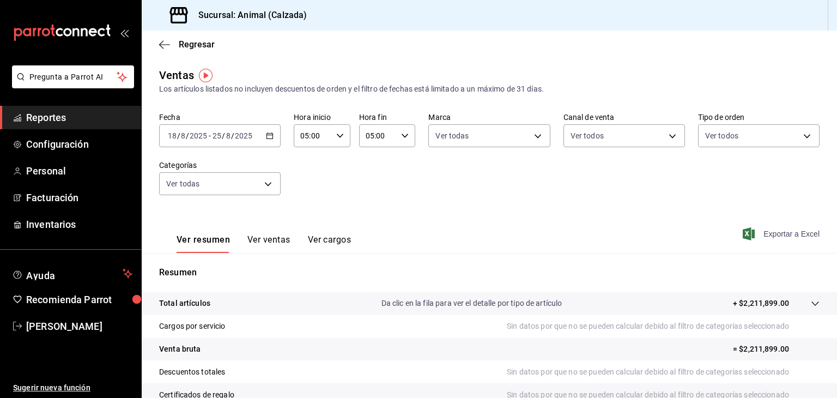
click at [779, 238] on span "Exportar a Excel" at bounding box center [782, 233] width 75 height 13
click at [62, 319] on span "[PERSON_NAME]" at bounding box center [79, 326] width 106 height 15
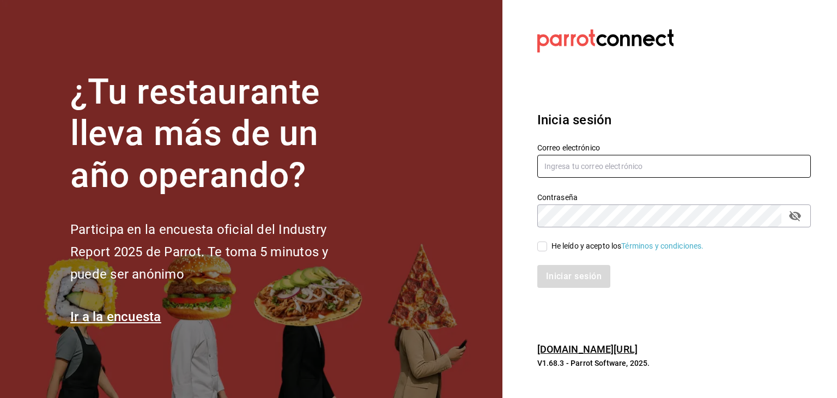
type input "[PERSON_NAME][EMAIL_ADDRESS][PERSON_NAME][DOMAIN_NAME]"
